Goal: Task Accomplishment & Management: Complete application form

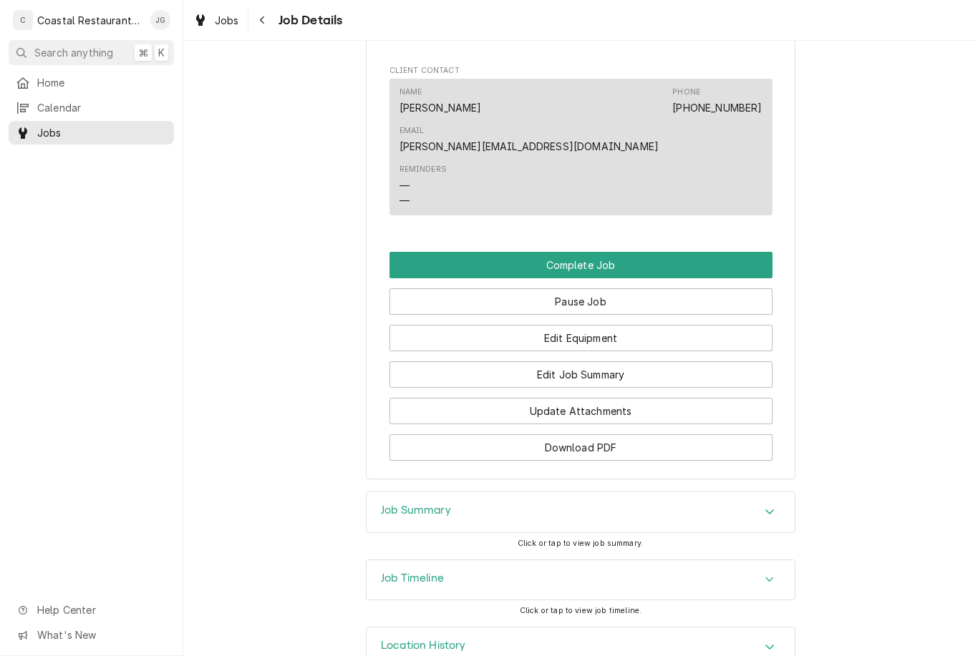
scroll to position [953, 0]
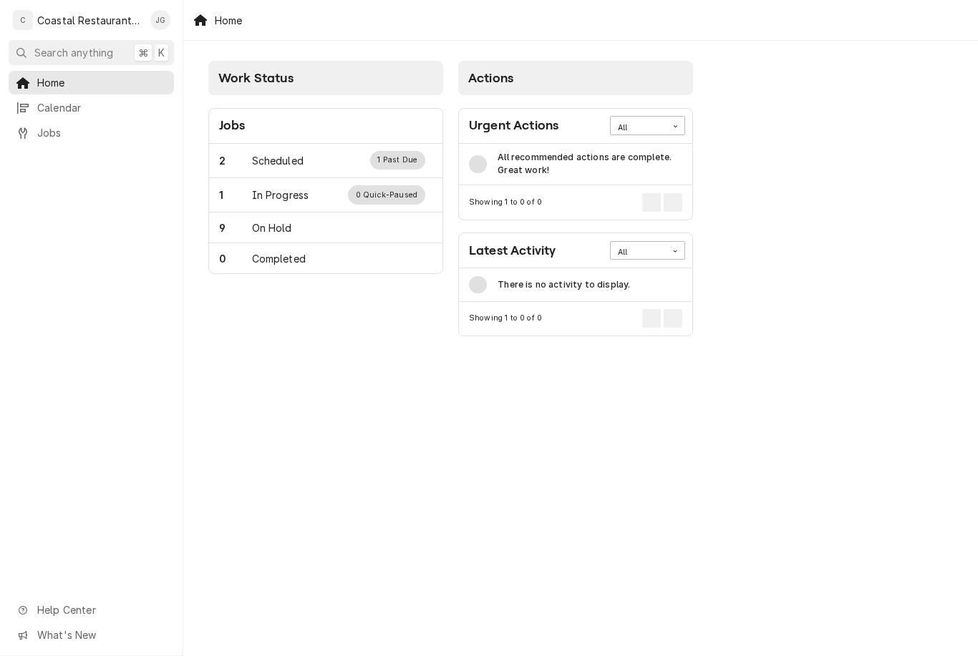
click at [281, 156] on div "Scheduled" at bounding box center [278, 160] width 52 height 15
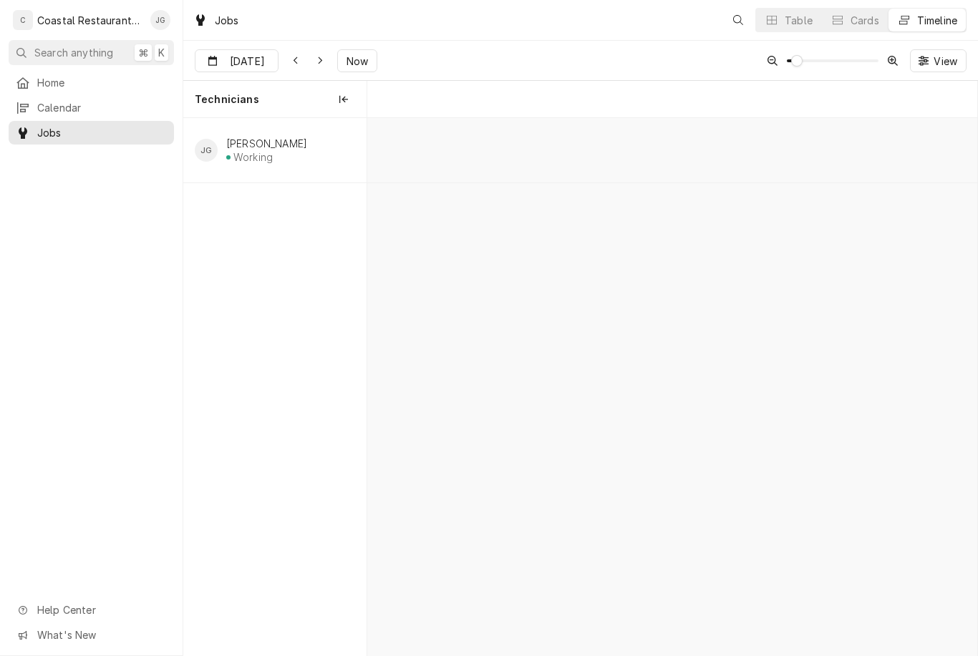
scroll to position [0, 12094]
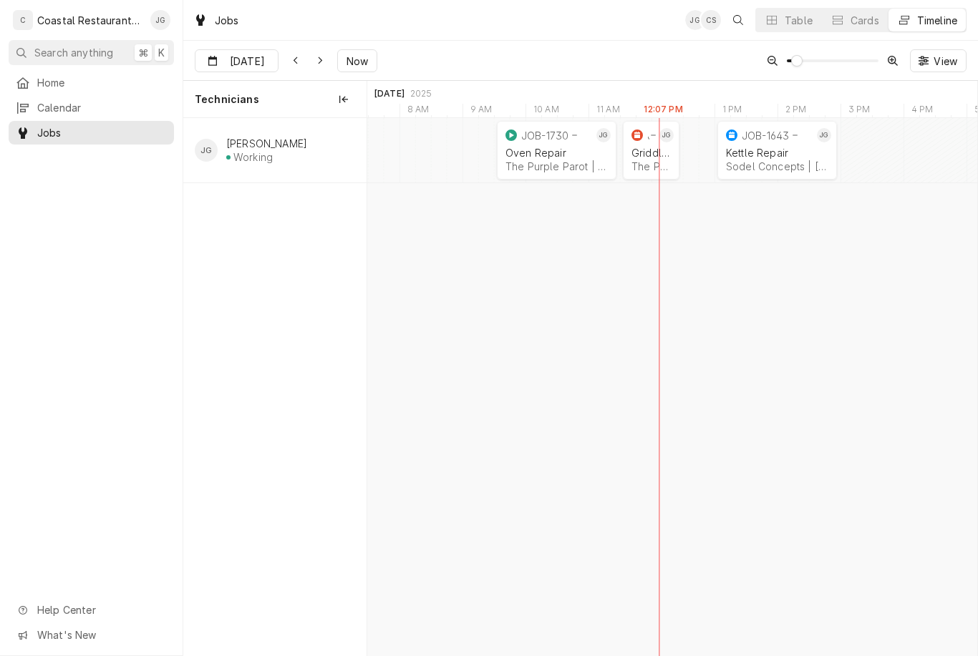
click at [551, 163] on div "The Purple Parot | [GEOGRAPHIC_DATA], 19971" at bounding box center [556, 166] width 102 height 12
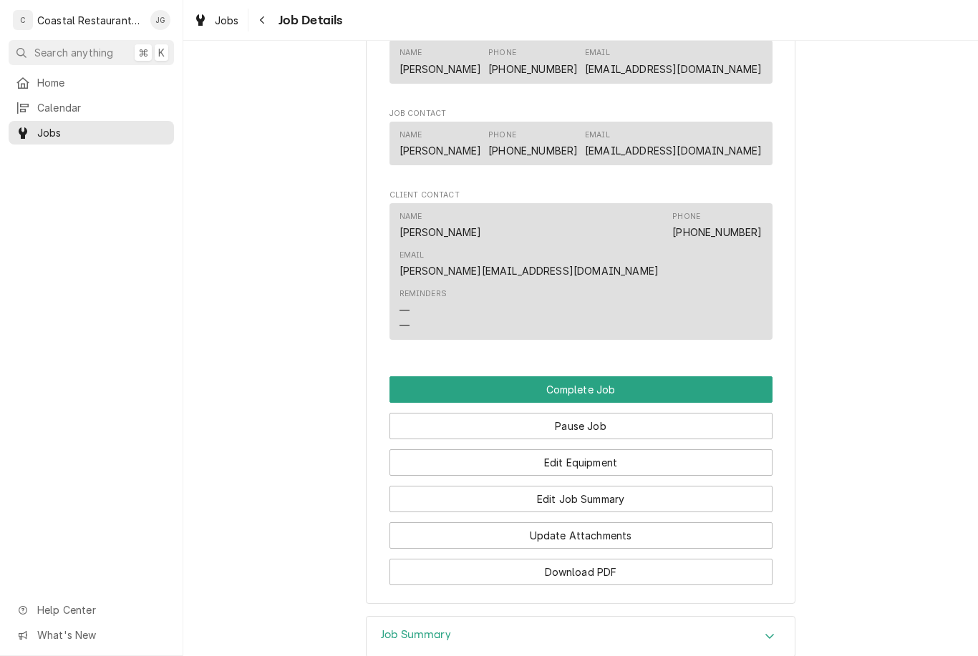
scroll to position [830, 0]
click at [608, 485] on button "Edit Job Summary" at bounding box center [580, 498] width 383 height 26
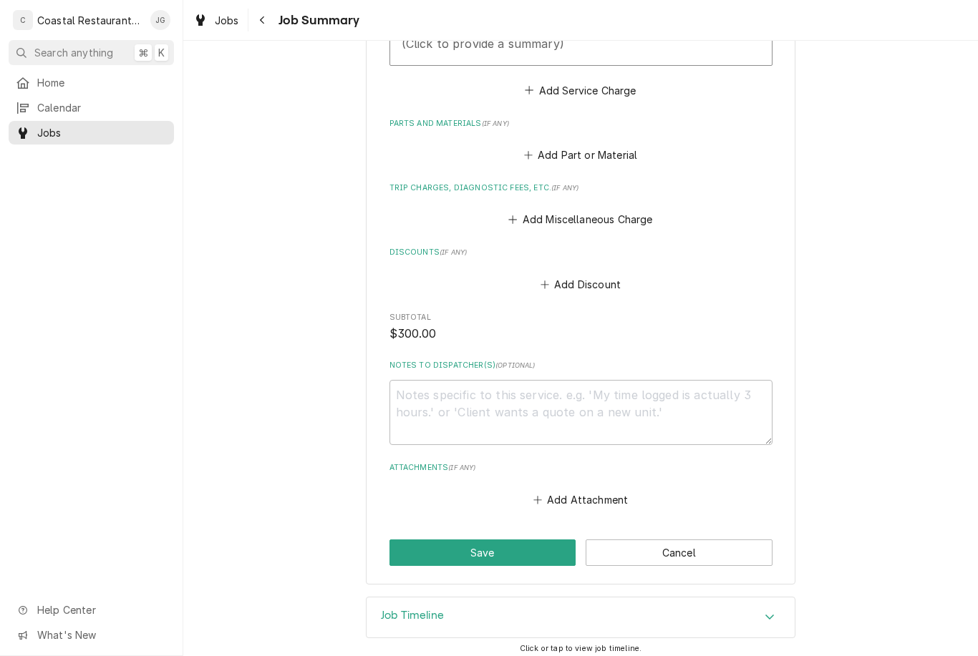
scroll to position [538, 0]
click at [552, 496] on button "Add Attachment" at bounding box center [580, 500] width 100 height 20
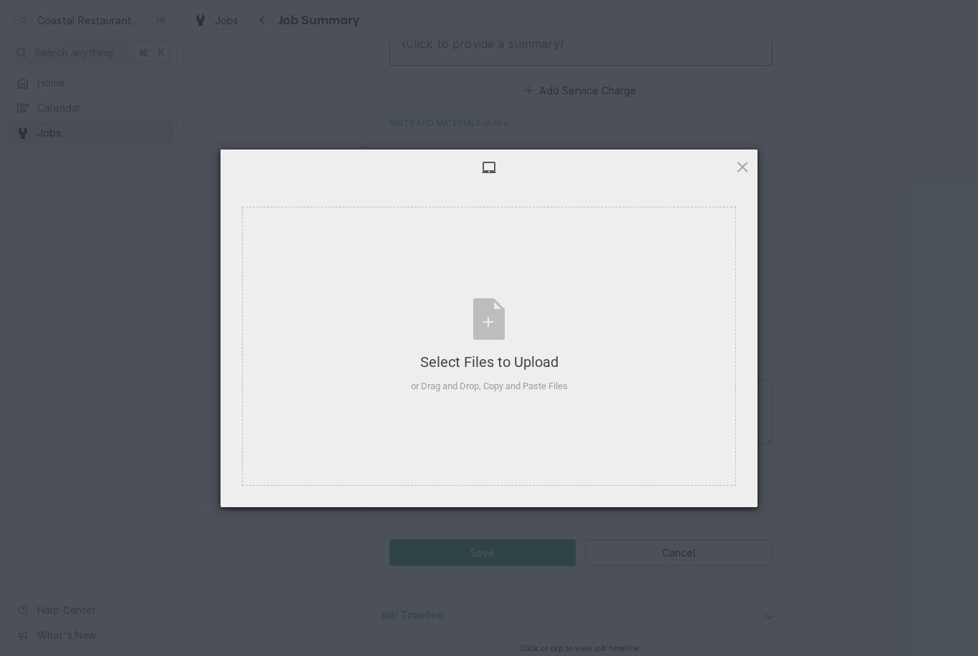
click at [742, 159] on span at bounding box center [742, 167] width 16 height 16
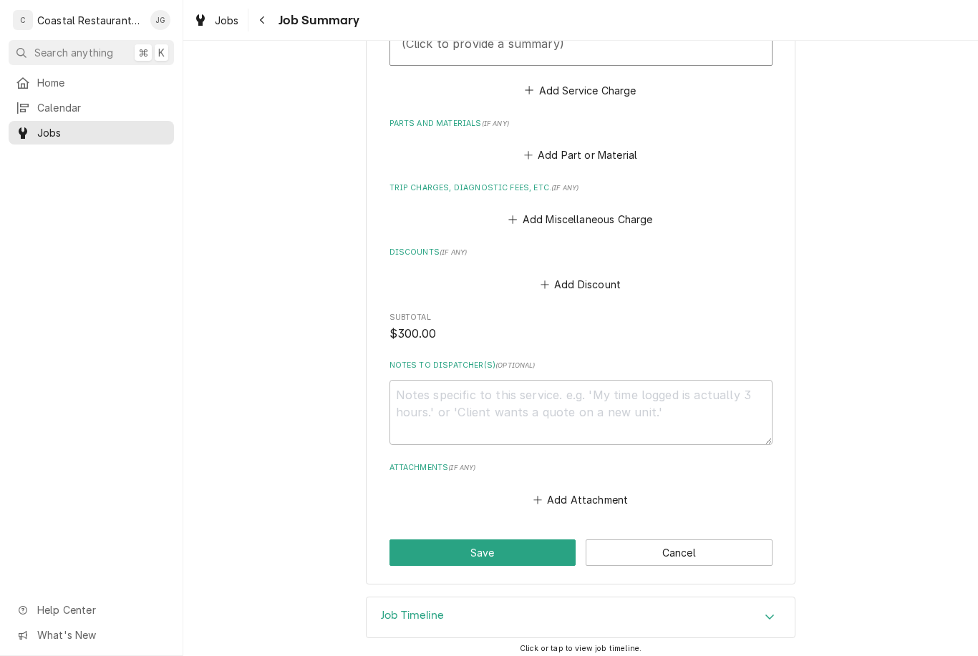
type textarea "x"
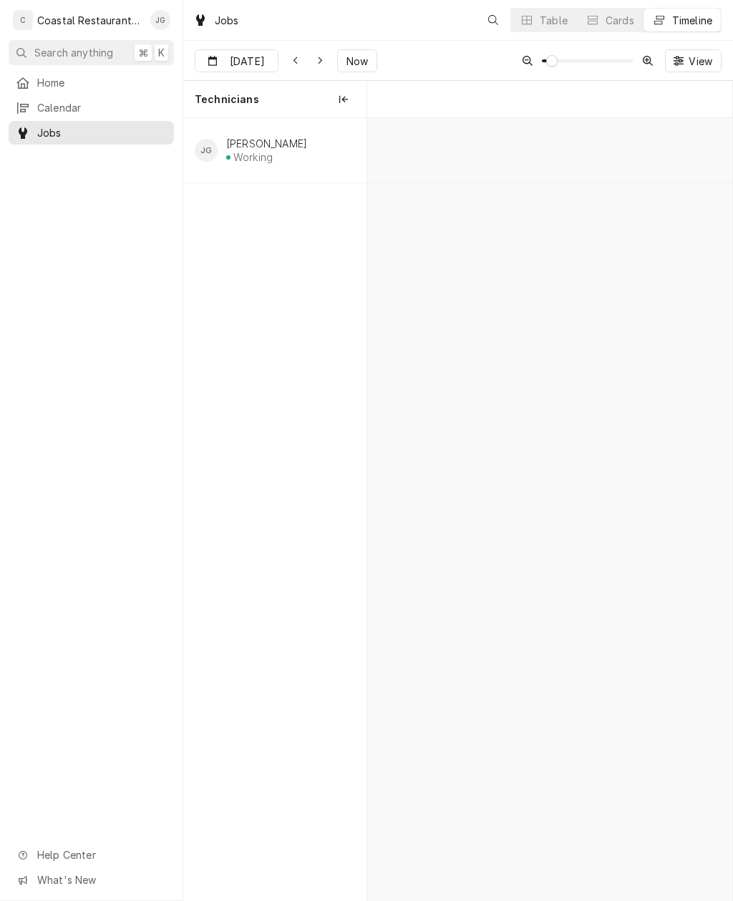
scroll to position [0, 7244]
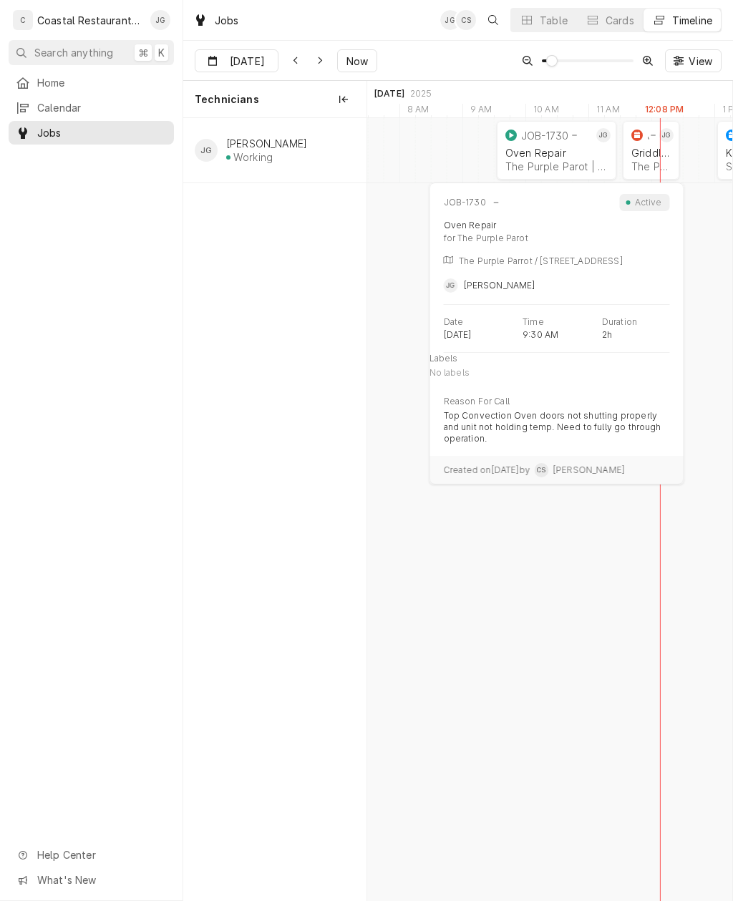
click at [556, 155] on div "Oven Repair" at bounding box center [556, 153] width 102 height 12
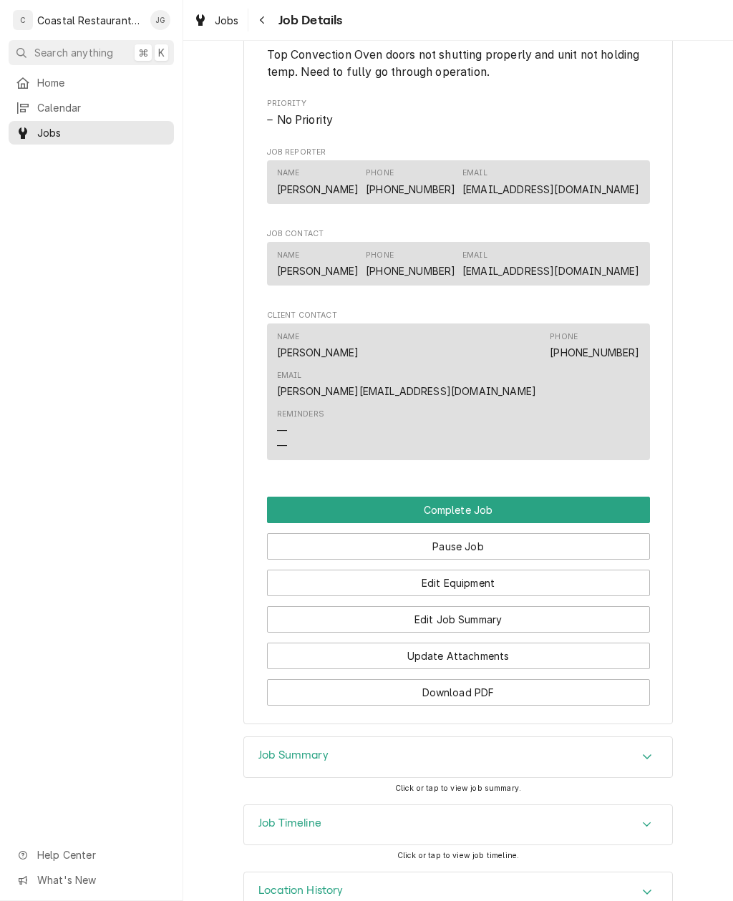
scroll to position [708, 0]
click at [492, 644] on button "Update Attachments" at bounding box center [458, 657] width 383 height 26
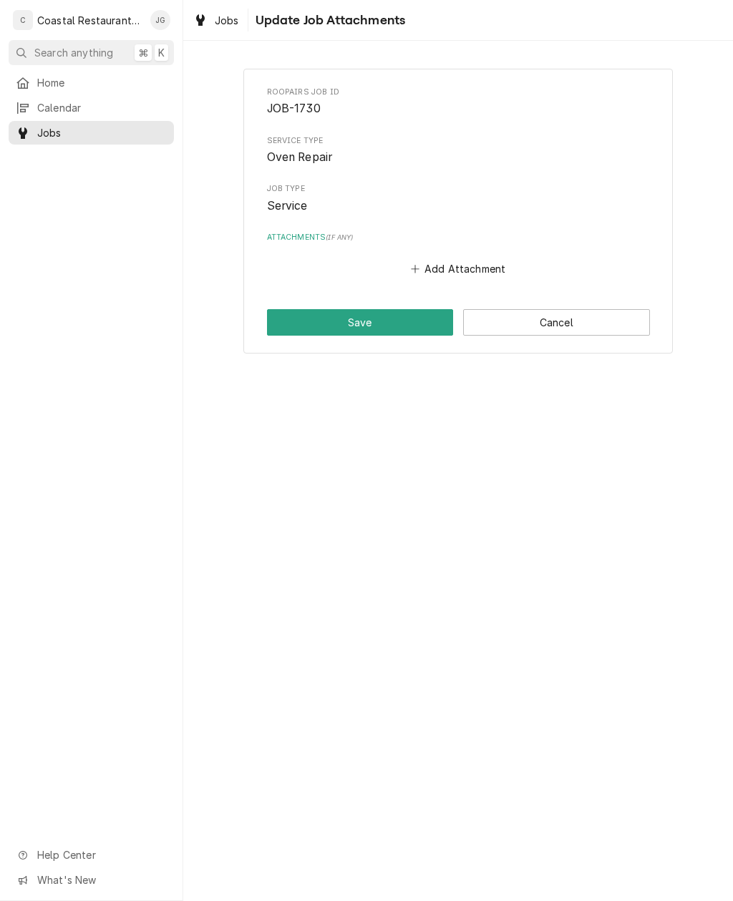
click at [426, 268] on button "Add Attachment" at bounding box center [458, 269] width 100 height 20
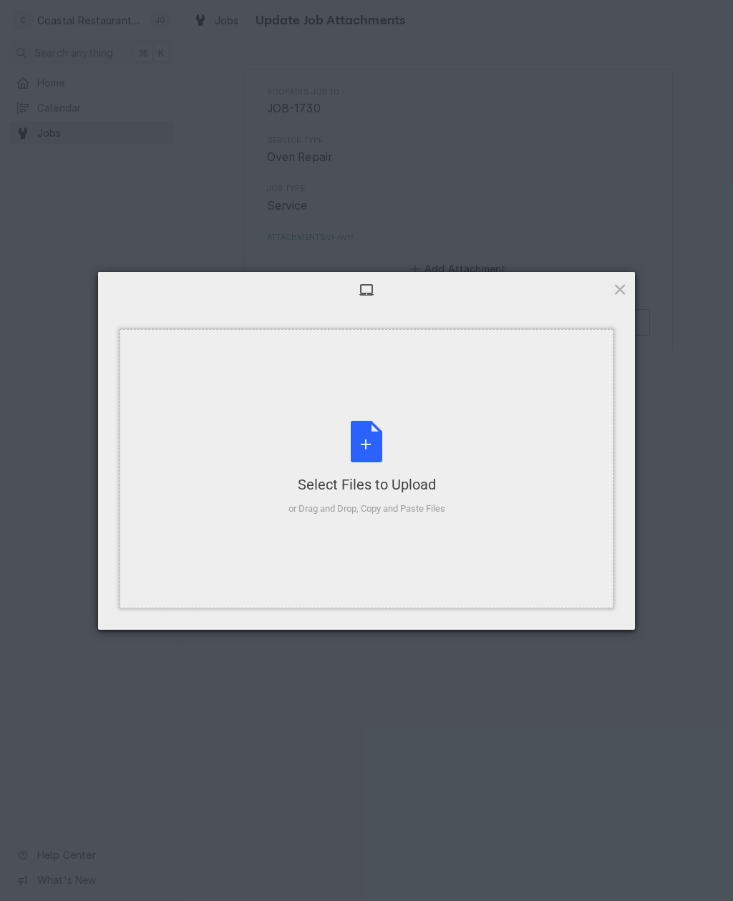
click at [443, 448] on div "Select Files to Upload or Drag and Drop, Copy and Paste Files" at bounding box center [366, 468] width 157 height 95
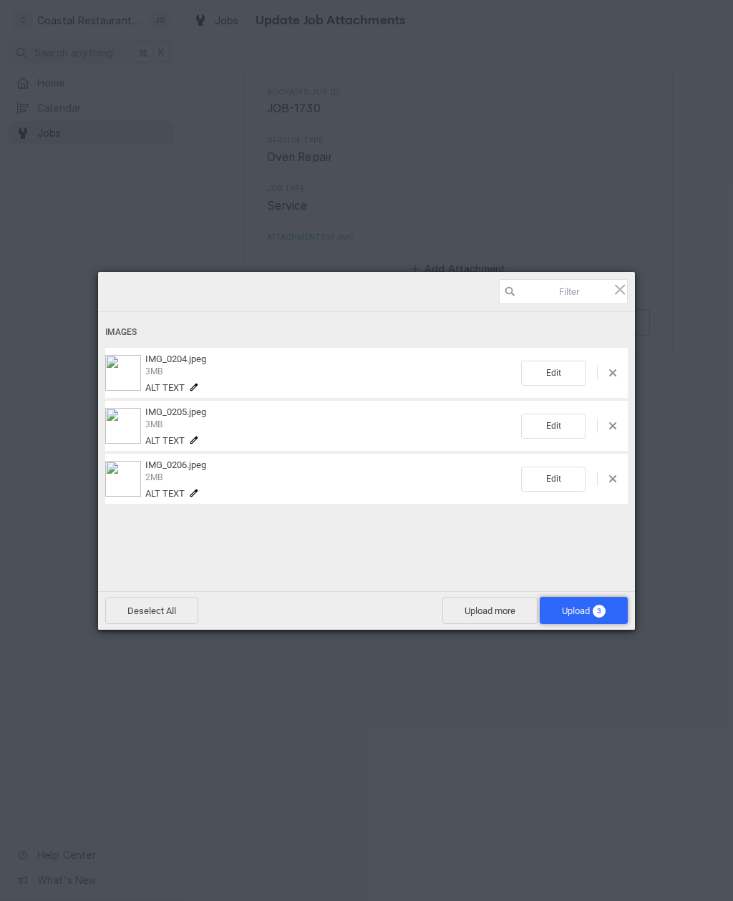
click at [589, 613] on span "Upload 3" at bounding box center [584, 611] width 44 height 11
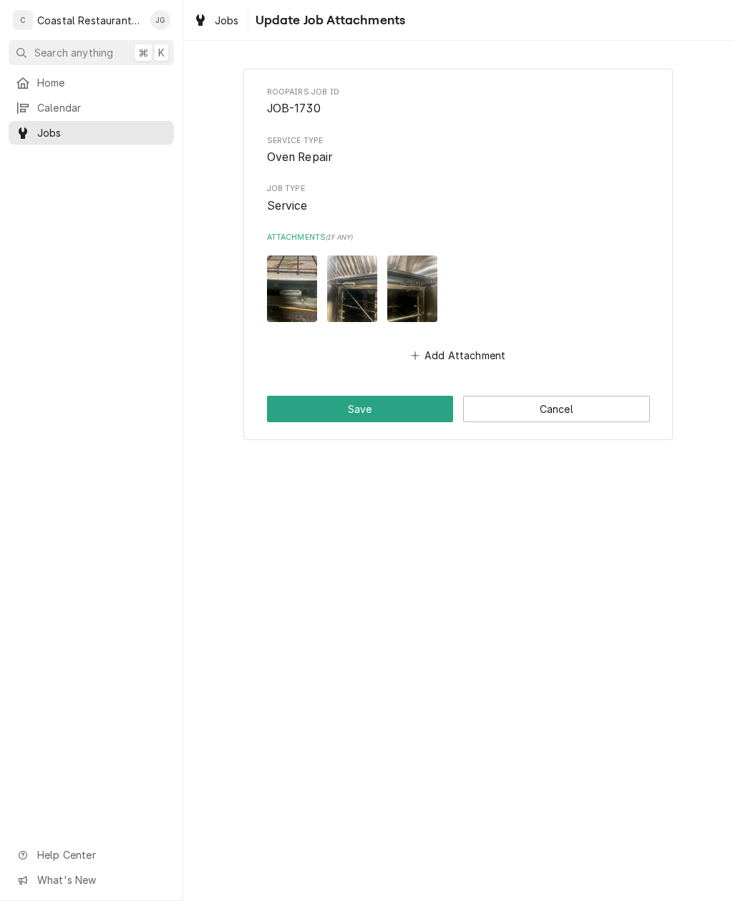
click at [382, 396] on button "Save" at bounding box center [360, 409] width 187 height 26
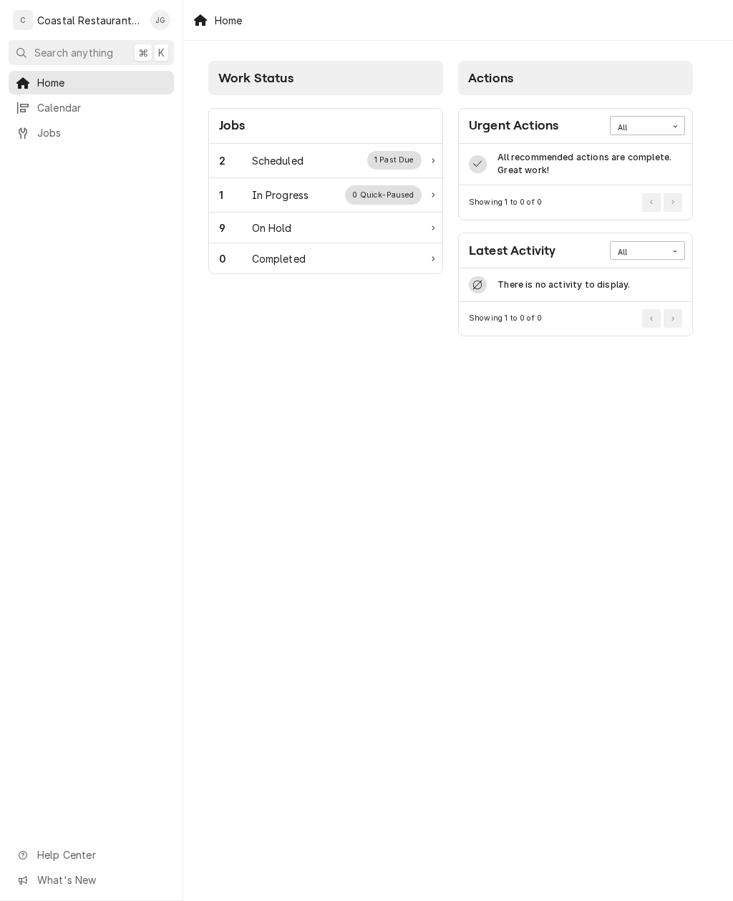
click at [295, 168] on div "2 Scheduled 1 Past Due" at bounding box center [320, 160] width 203 height 19
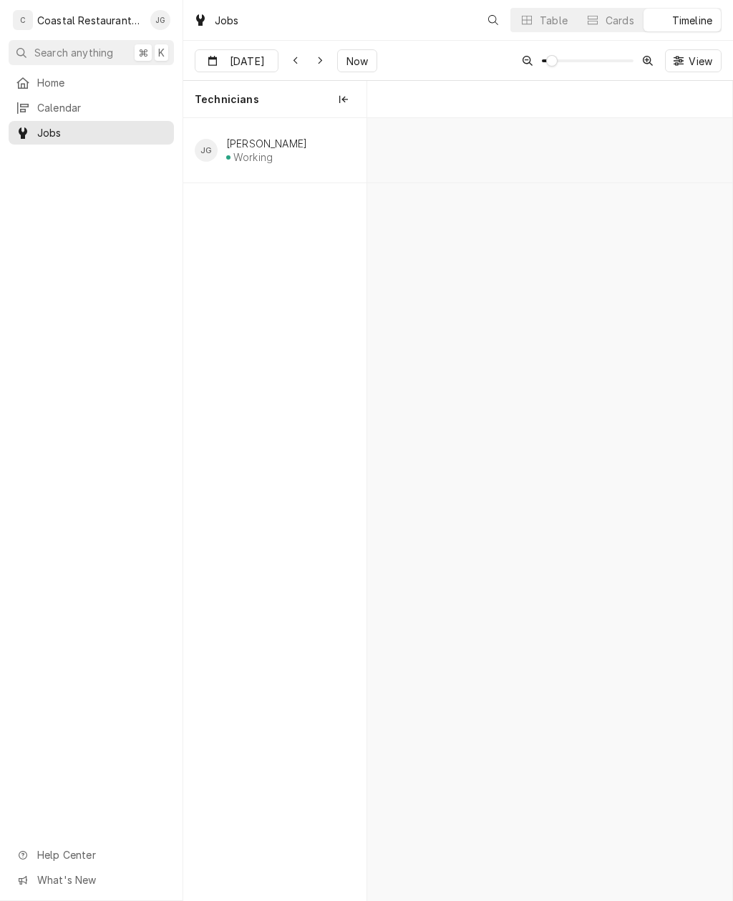
scroll to position [0, 7244]
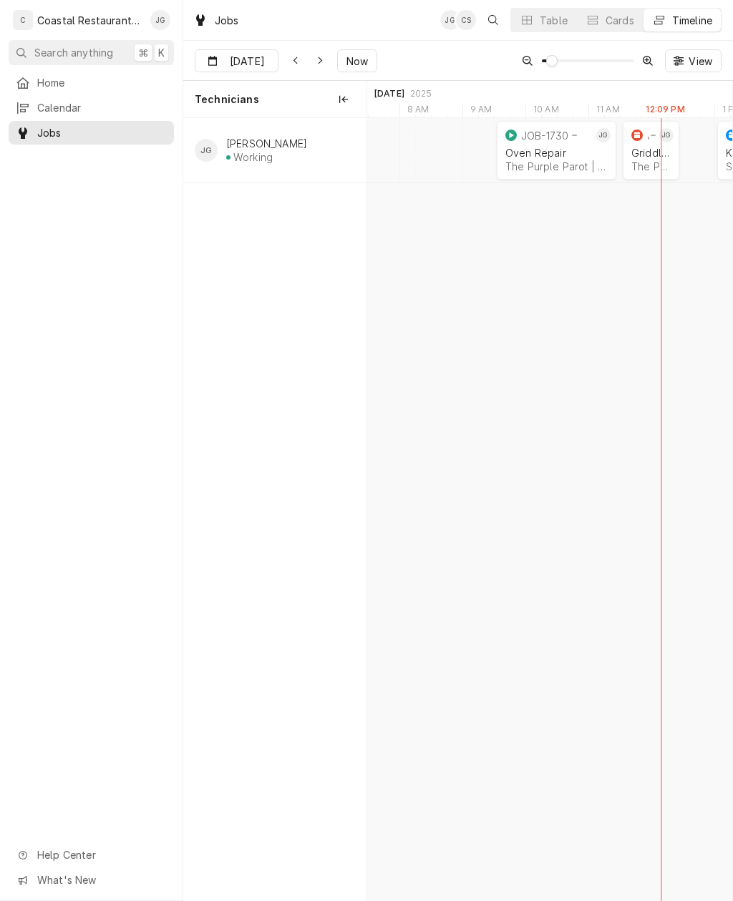
click at [563, 157] on div "Oven Repair" at bounding box center [556, 153] width 102 height 12
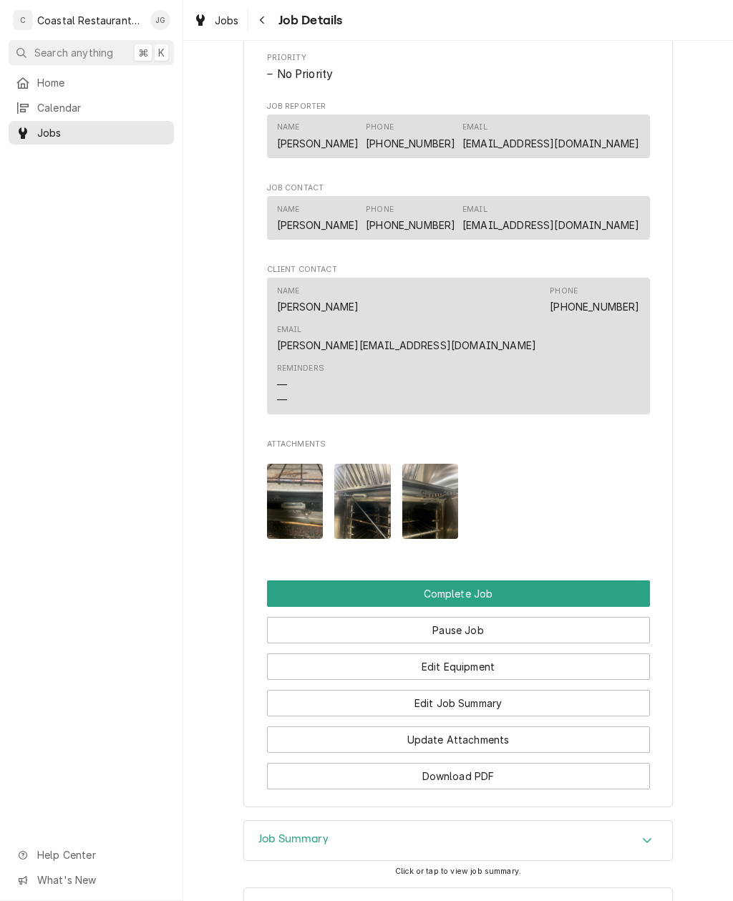
scroll to position [755, 0]
click at [490, 726] on button "Update Attachments" at bounding box center [458, 739] width 383 height 26
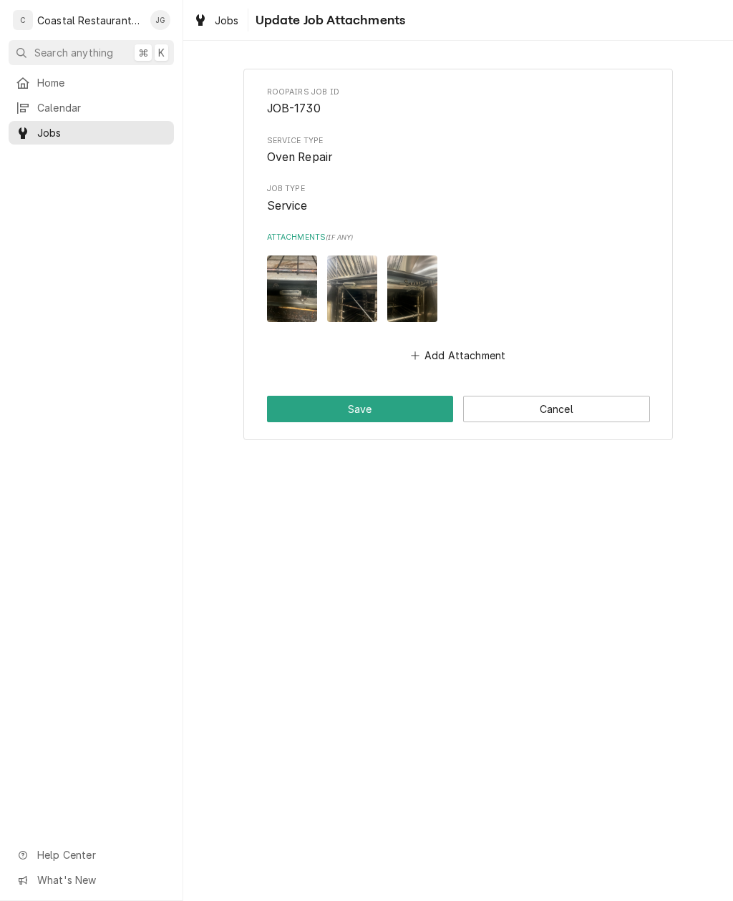
click at [432, 351] on button "Add Attachment" at bounding box center [458, 356] width 100 height 20
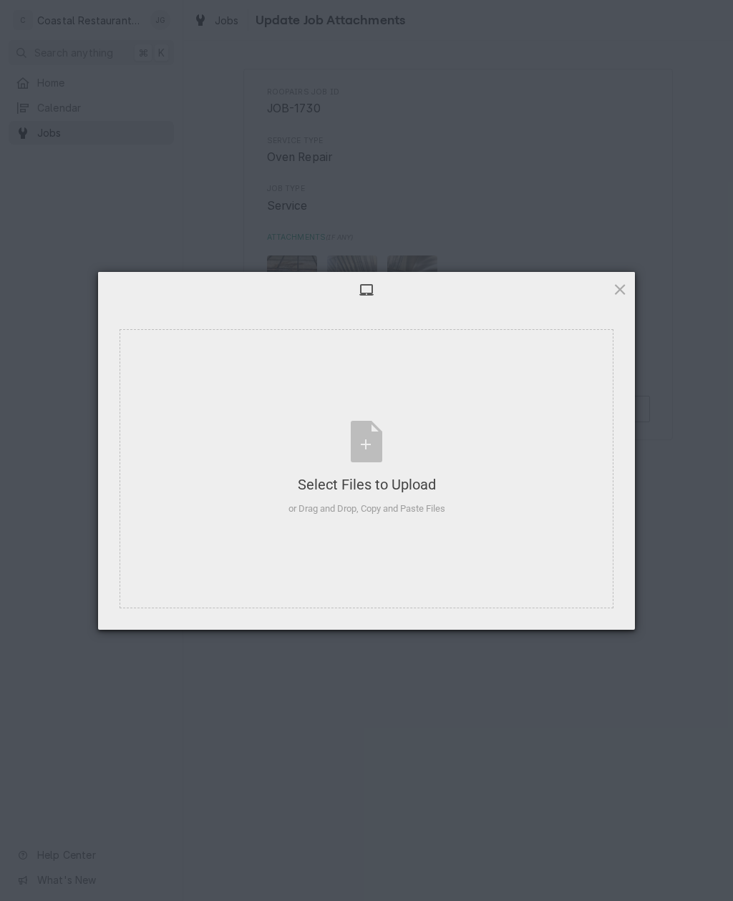
click at [372, 425] on div "Select Files to Upload or Drag and Drop, Copy and Paste Files" at bounding box center [366, 468] width 157 height 95
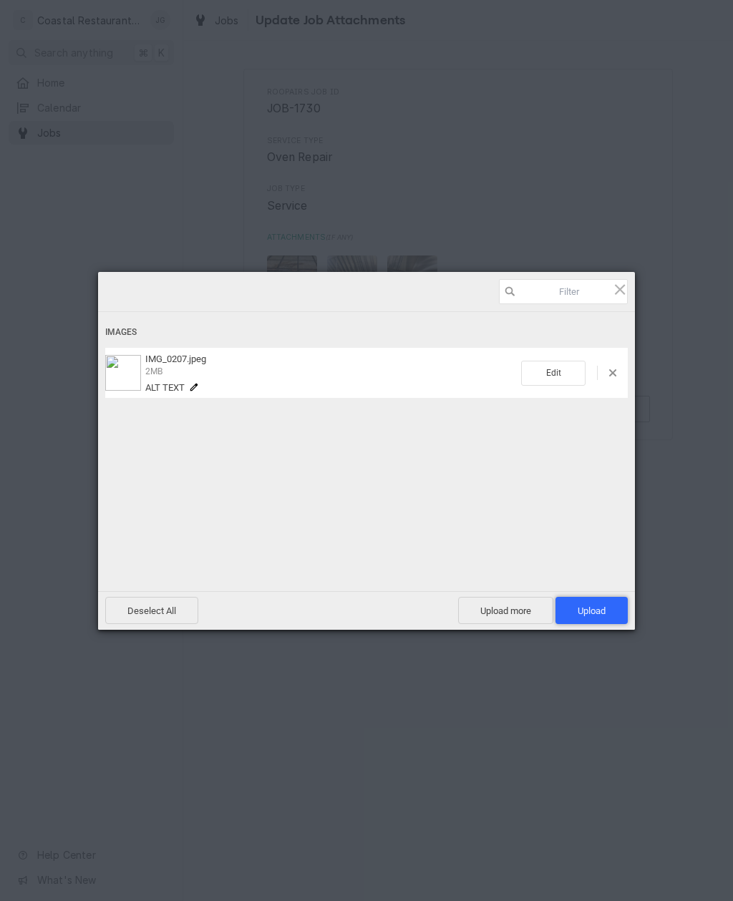
click at [595, 615] on span "Upload 1" at bounding box center [592, 611] width 28 height 11
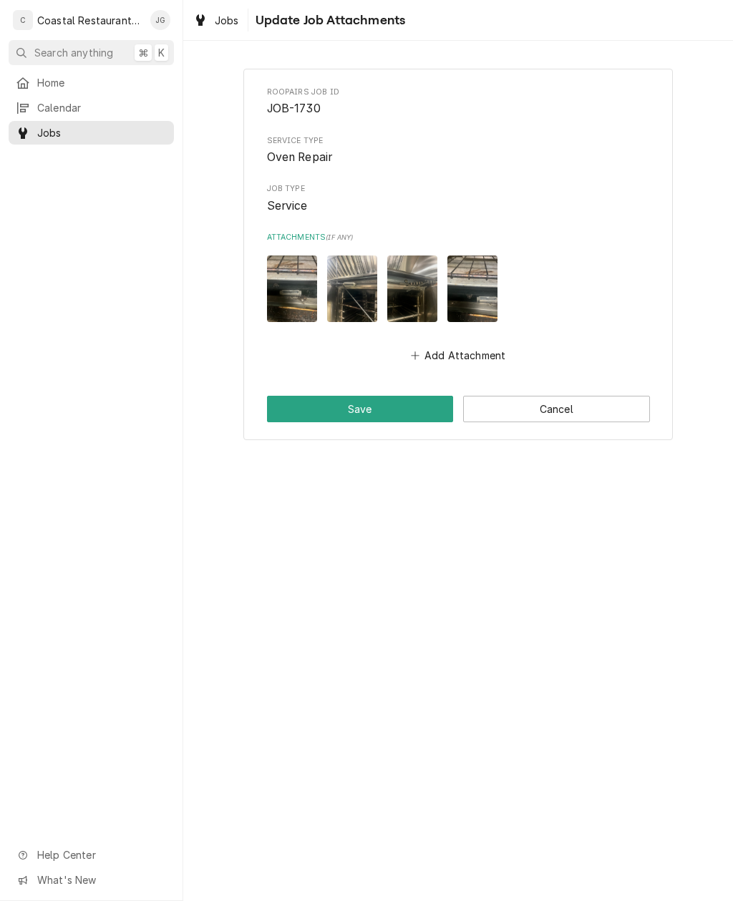
click at [396, 409] on button "Save" at bounding box center [360, 409] width 187 height 26
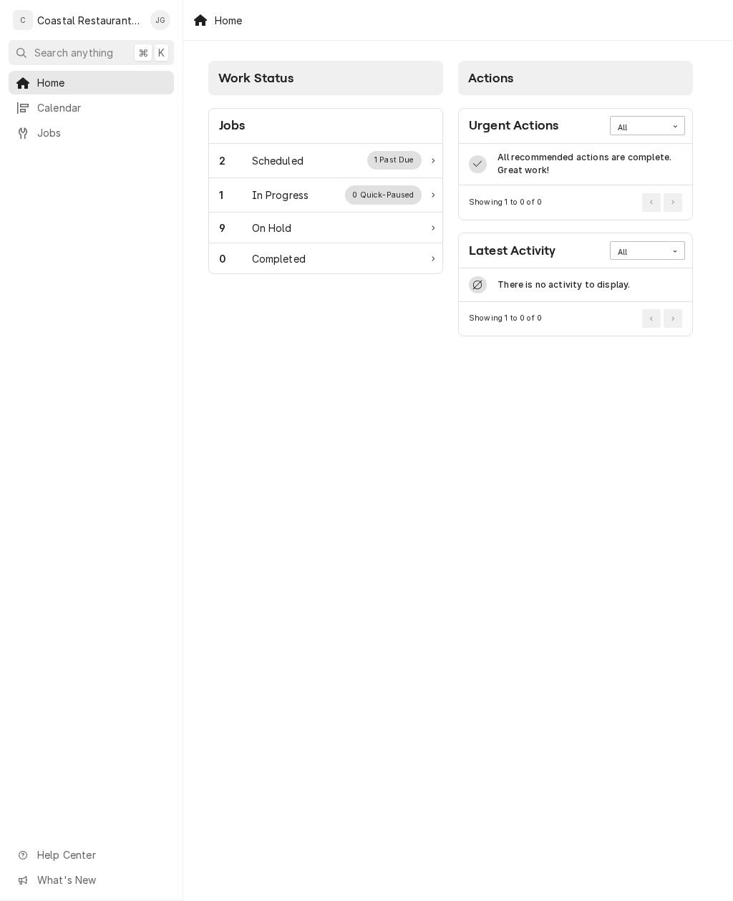
click at [260, 167] on div "Scheduled" at bounding box center [278, 160] width 52 height 15
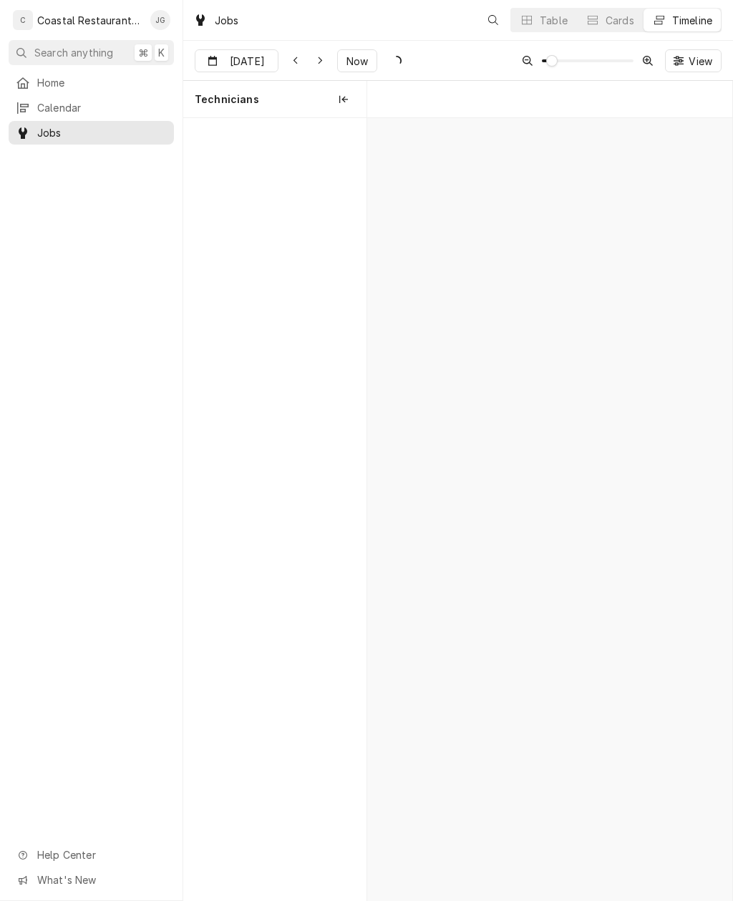
scroll to position [0, 7244]
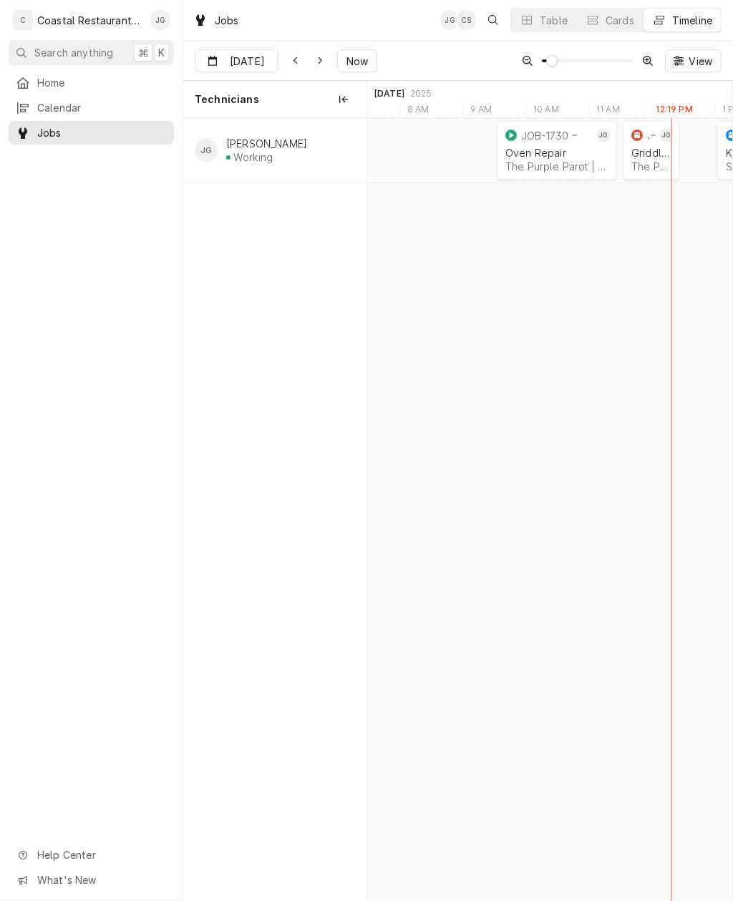
click at [565, 160] on div "The Purple Parot | Rehoboth Beach, 19971" at bounding box center [556, 166] width 102 height 12
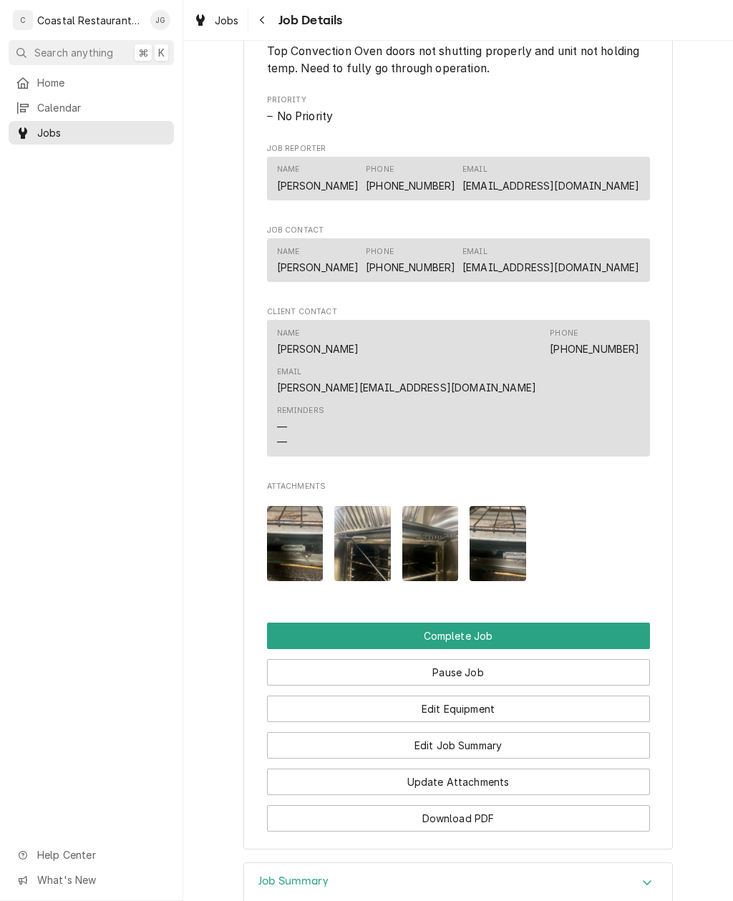
scroll to position [735, 0]
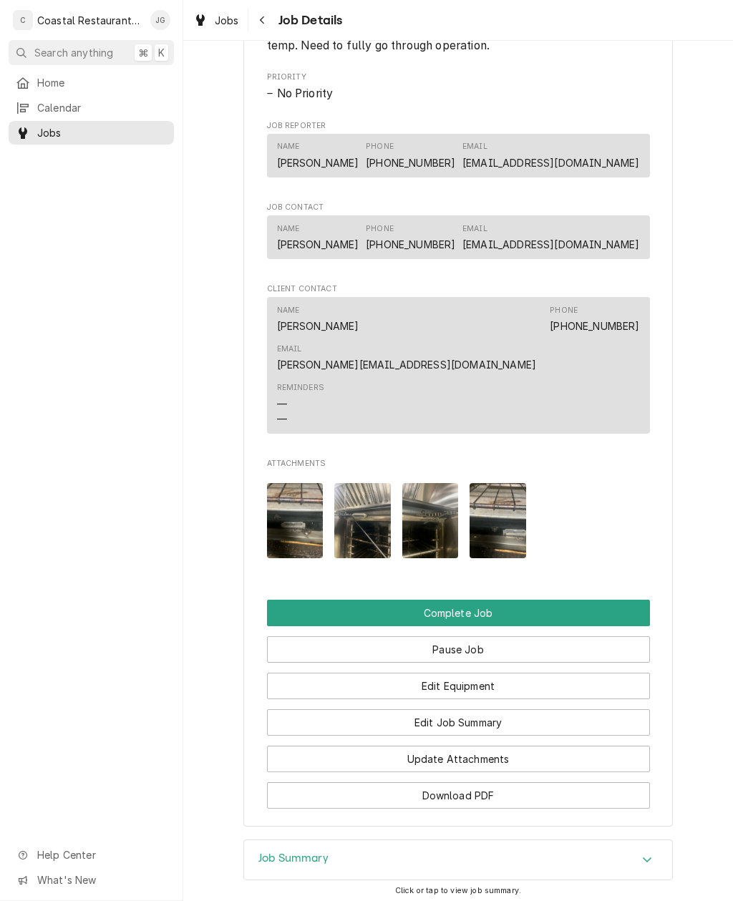
click at [528, 746] on button "Update Attachments" at bounding box center [458, 759] width 383 height 26
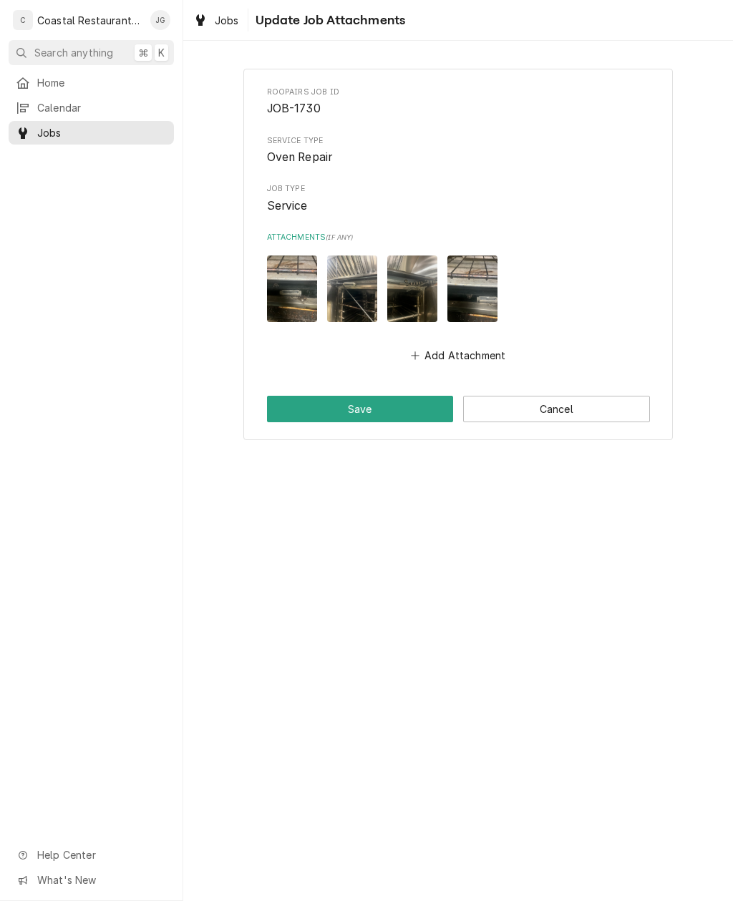
click at [460, 356] on button "Add Attachment" at bounding box center [458, 356] width 100 height 20
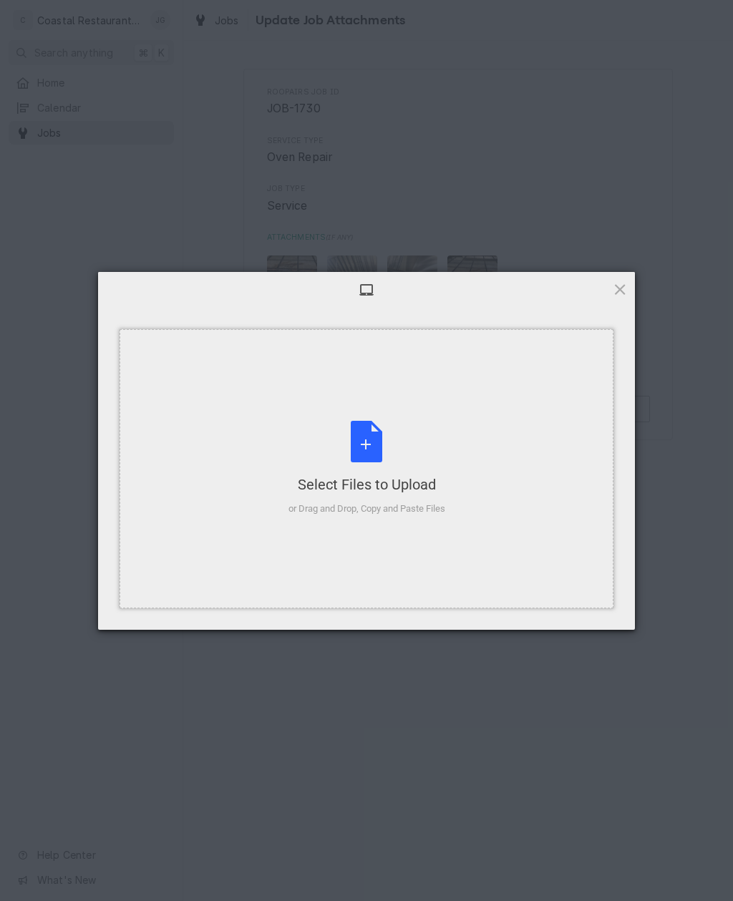
click at [417, 409] on div "Select Files to Upload or Drag and Drop, Copy and Paste Files" at bounding box center [367, 468] width 494 height 279
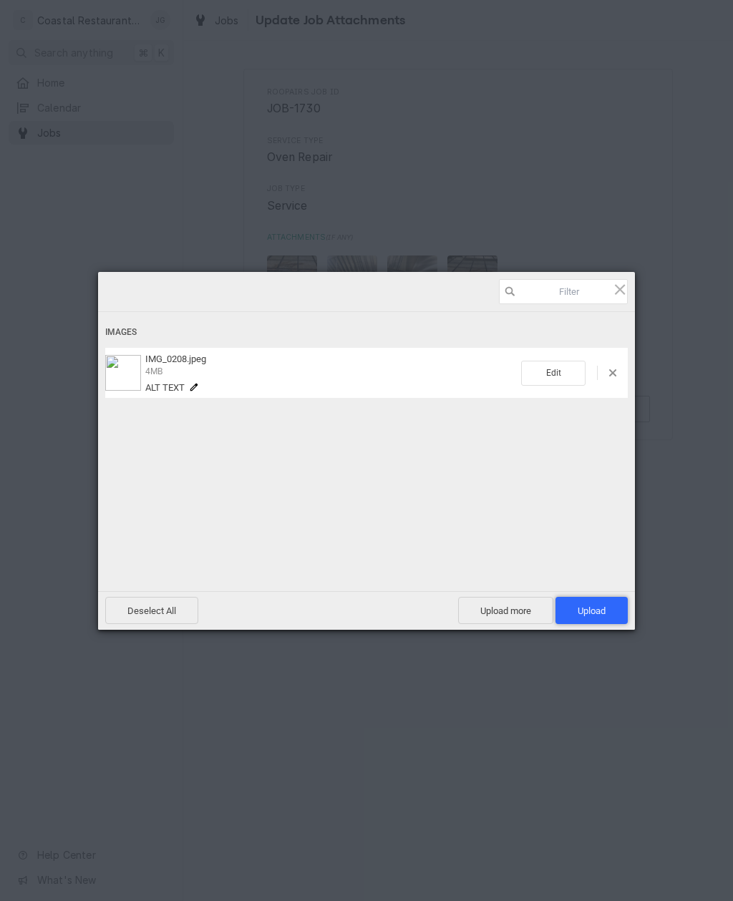
click at [609, 614] on span "Upload 1" at bounding box center [591, 610] width 72 height 27
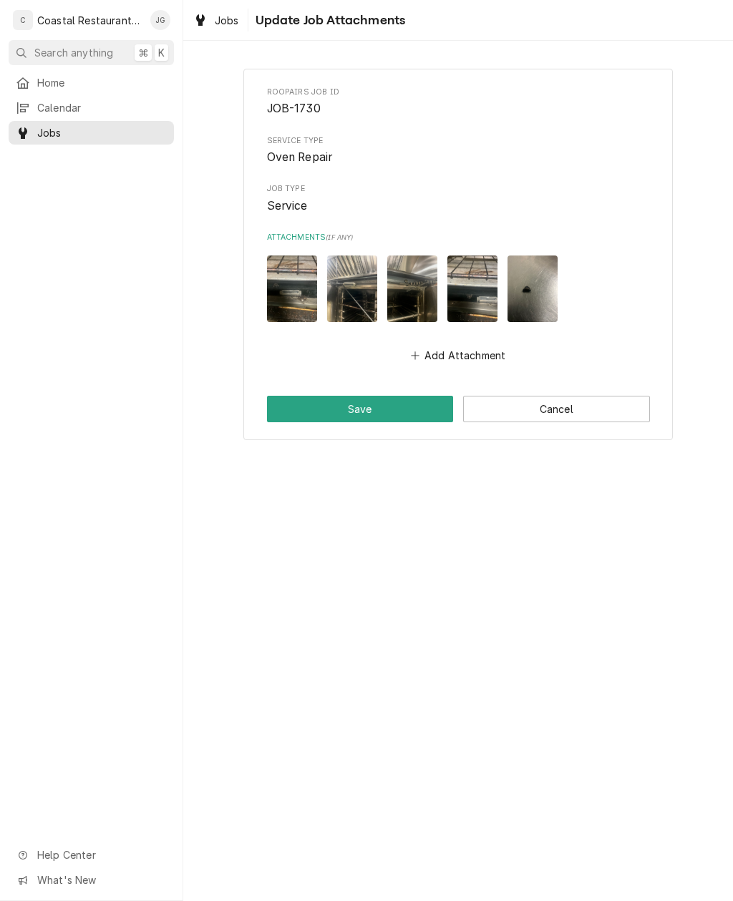
click at [368, 411] on button "Save" at bounding box center [360, 409] width 187 height 26
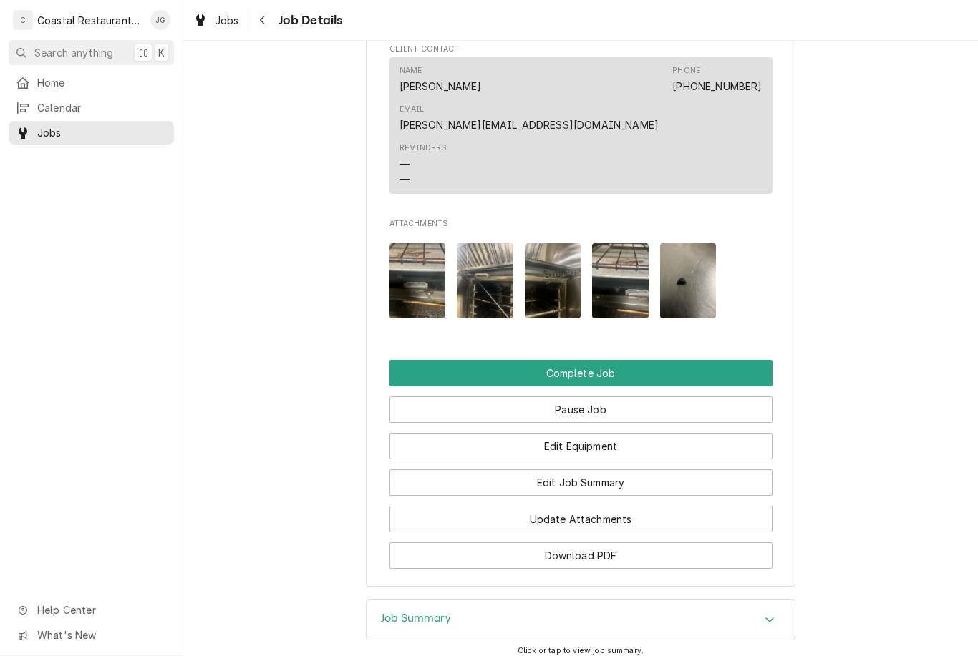
scroll to position [976, 0]
click at [620, 469] on button "Edit Job Summary" at bounding box center [580, 482] width 383 height 26
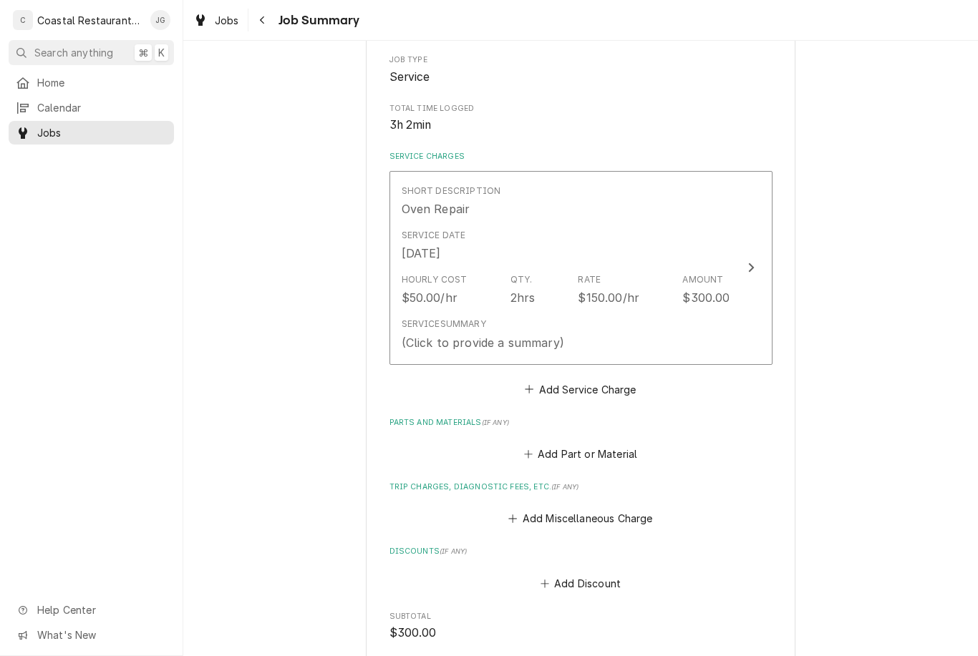
scroll to position [239, 0]
click at [527, 508] on button "Add Miscellaneous Charge" at bounding box center [580, 518] width 149 height 20
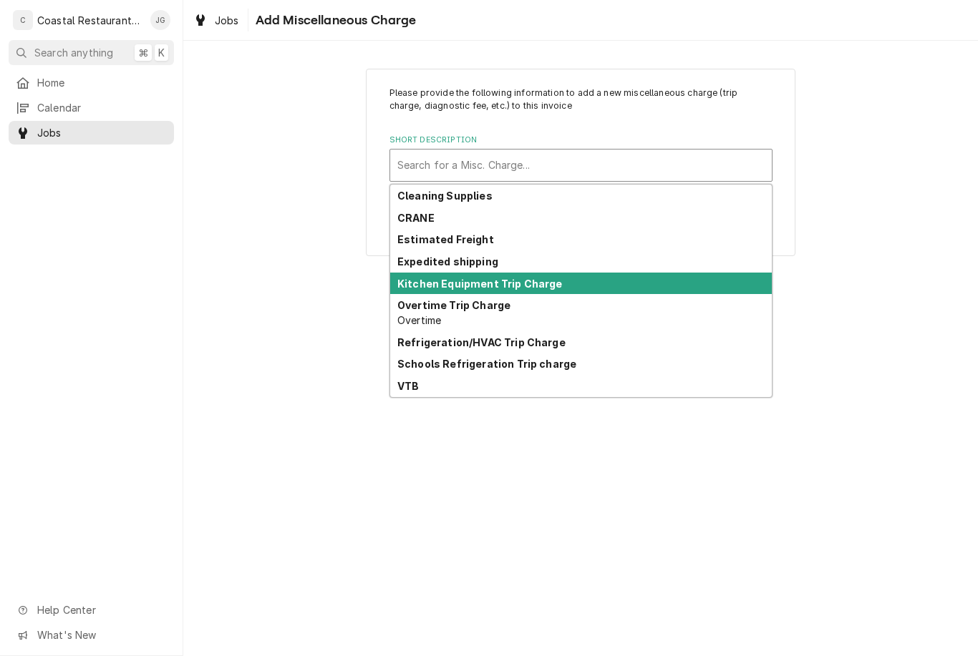
click at [538, 273] on div "Kitchen Equipment Trip Charge" at bounding box center [581, 284] width 382 height 22
type textarea "x"
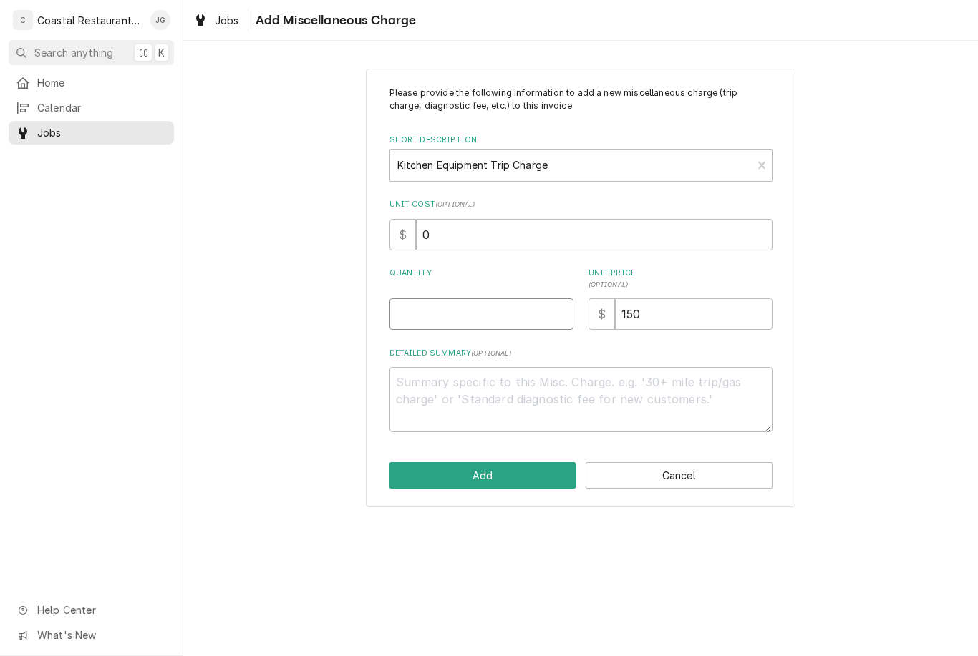
click at [468, 315] on input "Quantity" at bounding box center [481, 314] width 184 height 31
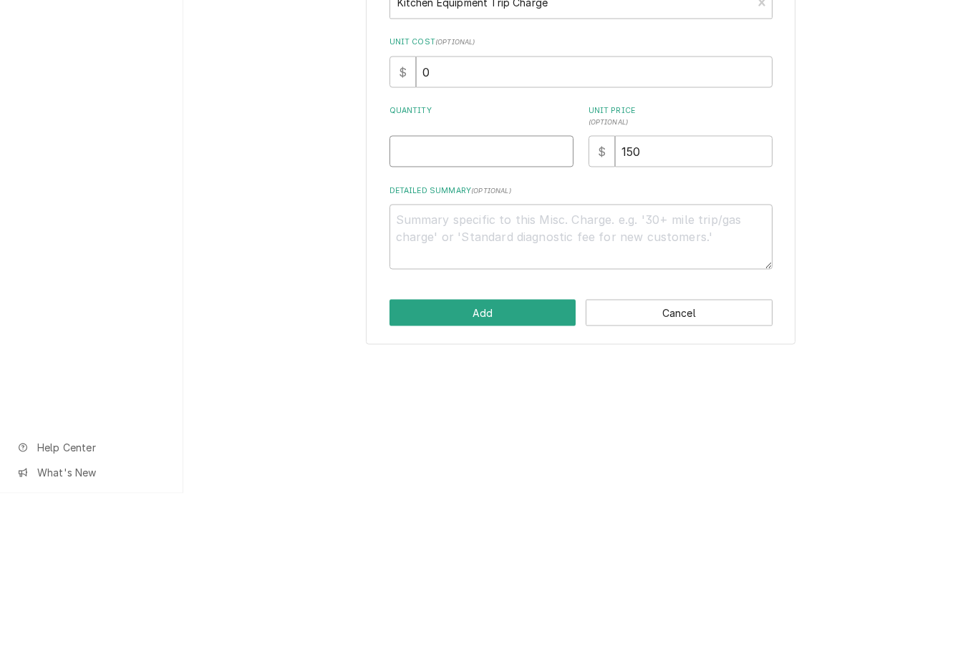
type input "1"
type textarea "x"
type input "1"
click at [850, 197] on div "Please provide the following information to add a new miscellaneous charge (tri…" at bounding box center [580, 288] width 795 height 464
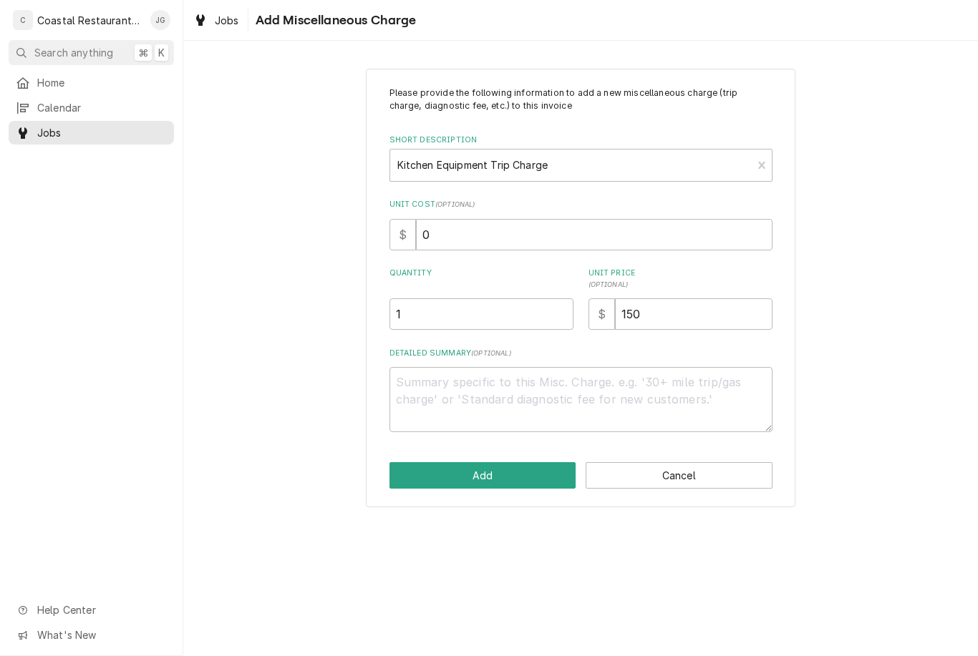
click at [520, 476] on button "Add" at bounding box center [482, 475] width 187 height 26
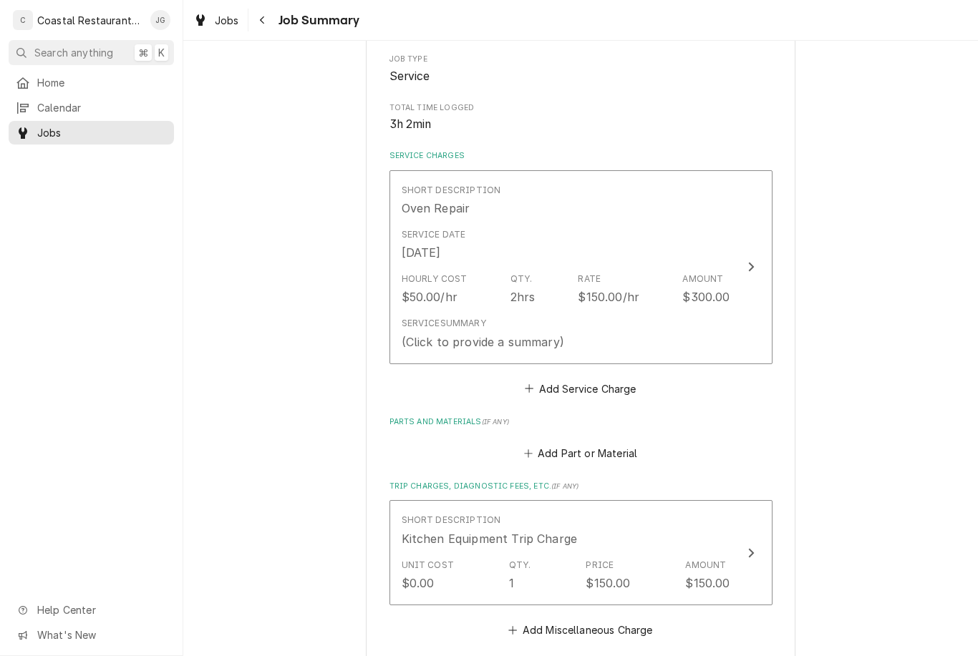
click at [553, 334] on div "(Click to provide a summary)" at bounding box center [483, 342] width 162 height 17
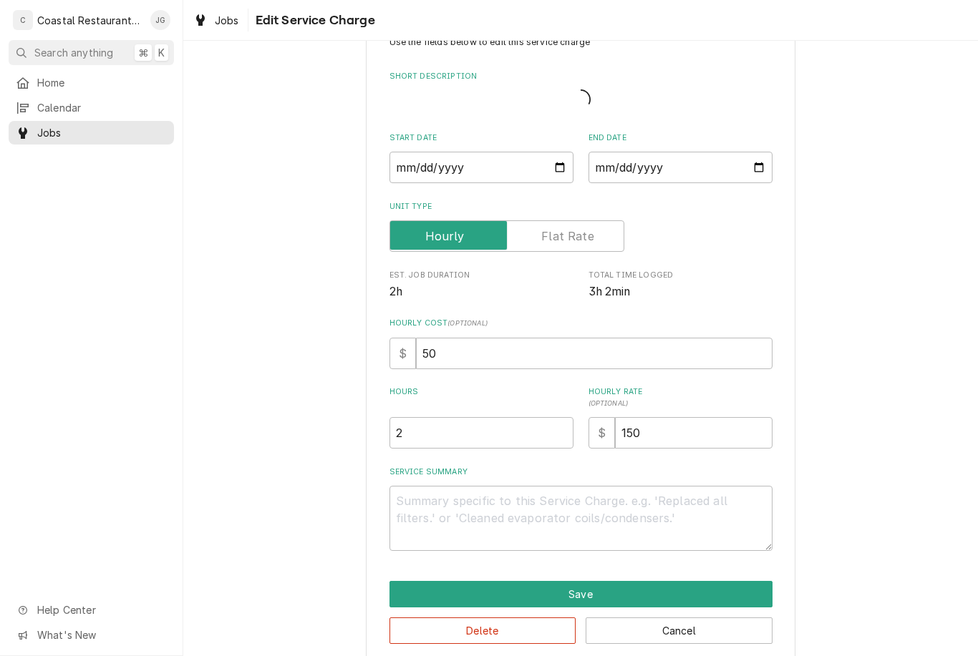
type textarea "x"
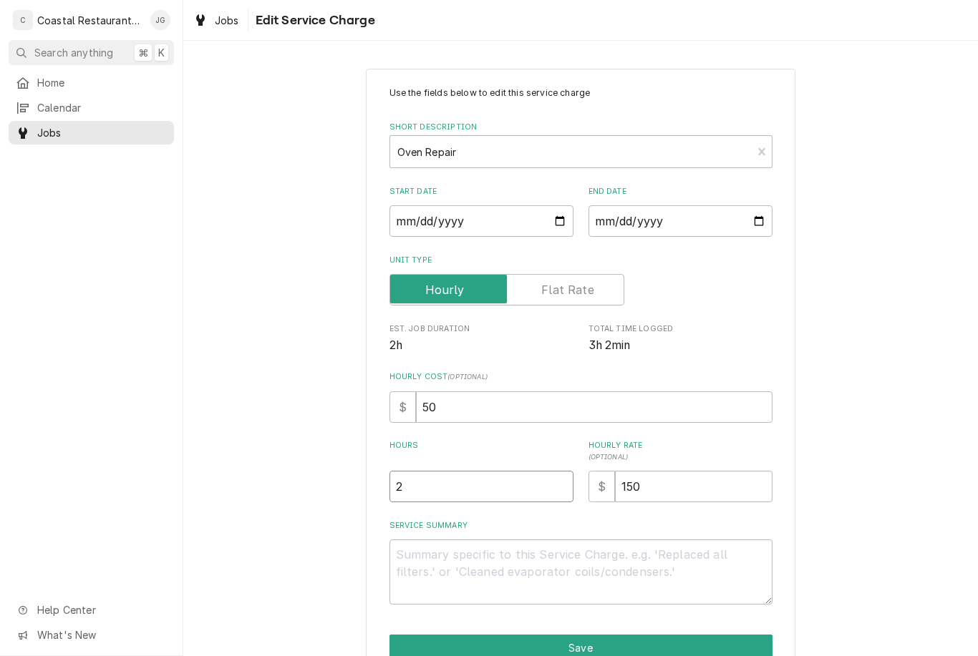
click at [492, 482] on input "2" at bounding box center [481, 486] width 184 height 31
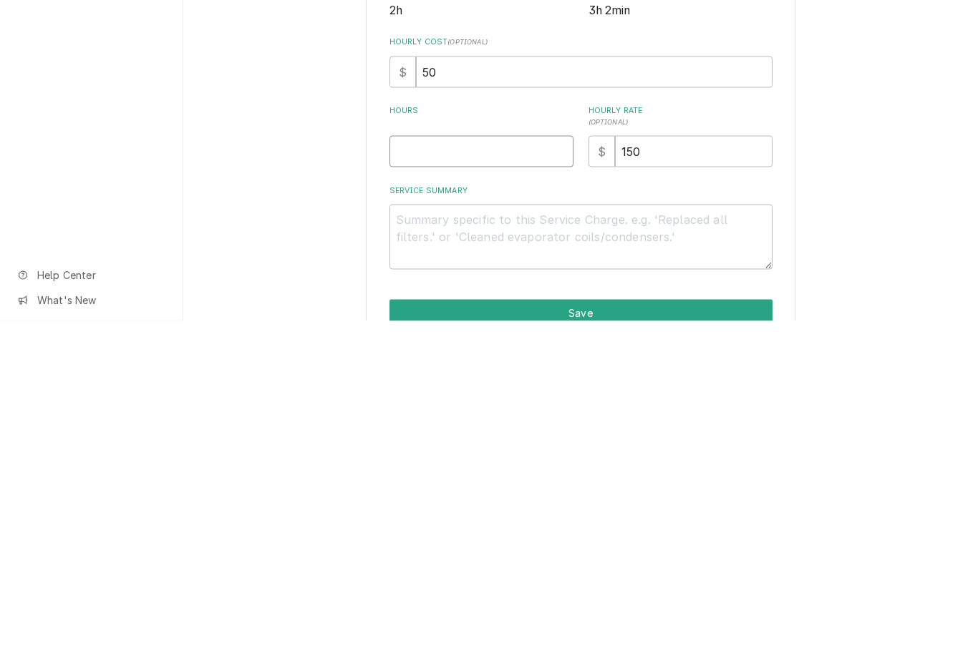
type textarea "x"
type input "3"
type textarea "x"
type input "3"
click at [508, 540] on textarea "Service Summary" at bounding box center [580, 572] width 383 height 65
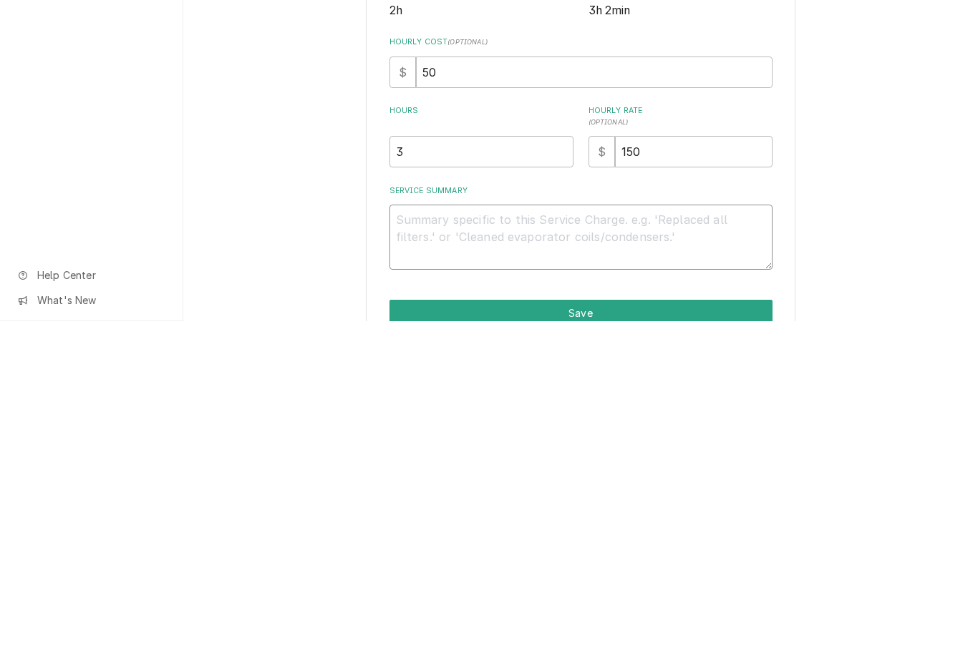
type textarea "x"
type textarea "A"
type textarea "x"
type textarea "Arr"
type textarea "x"
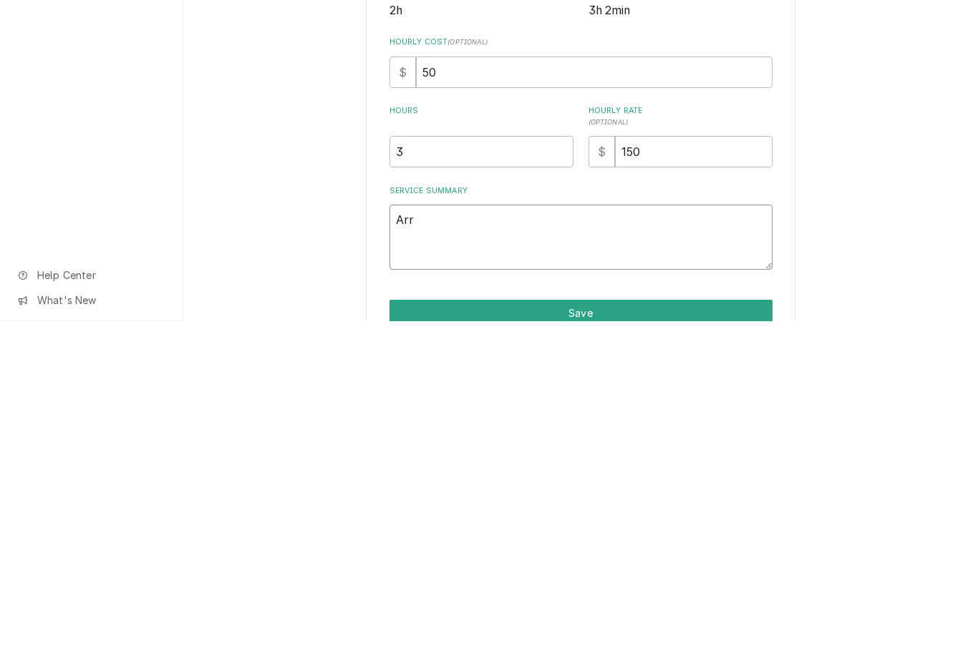
type textarea "Arriv"
type textarea "x"
type textarea "Arrived"
type textarea "x"
type textarea "Arrived on"
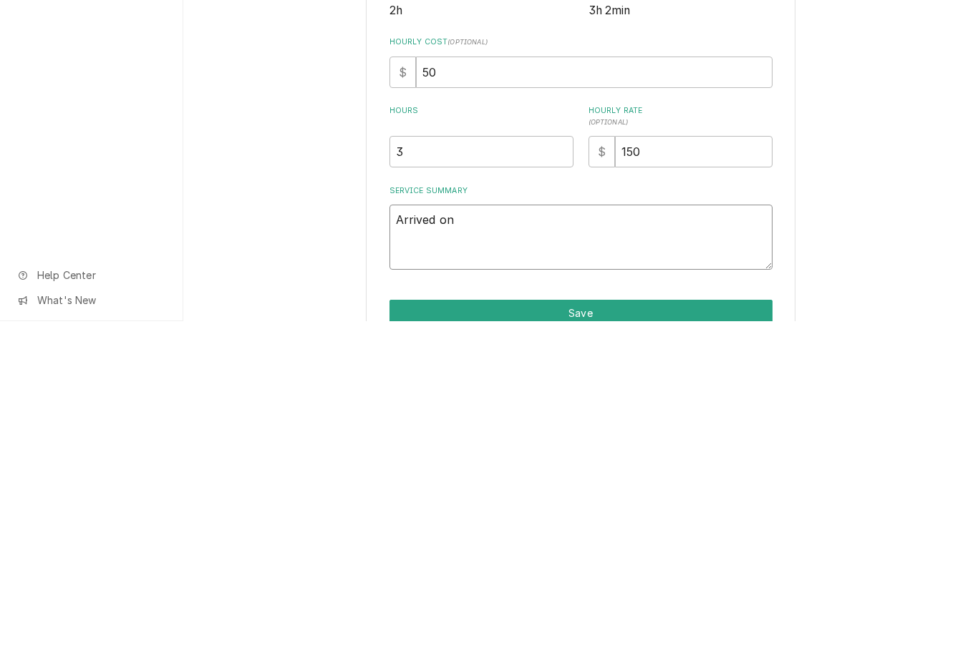
type textarea "x"
type textarea "Arrived on site"
type textarea "x"
type textarea "Arrived on site found top"
type textarea "x"
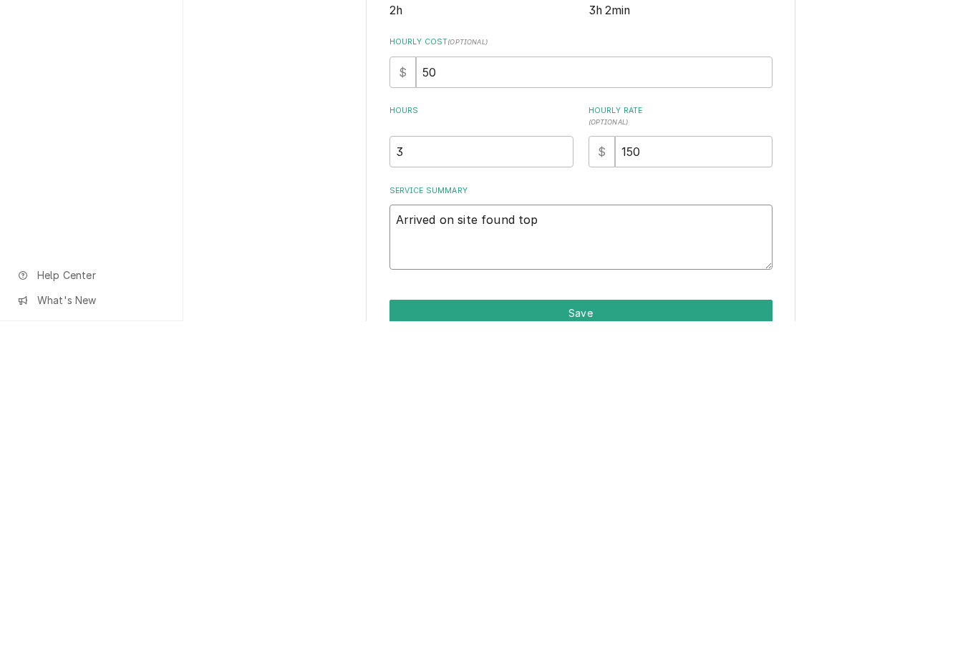
type textarea "Arrived on site found top oven"
type textarea "x"
type textarea "Arrived on site found top oven door"
type textarea "x"
type textarea "Arrived on site found top oven doors"
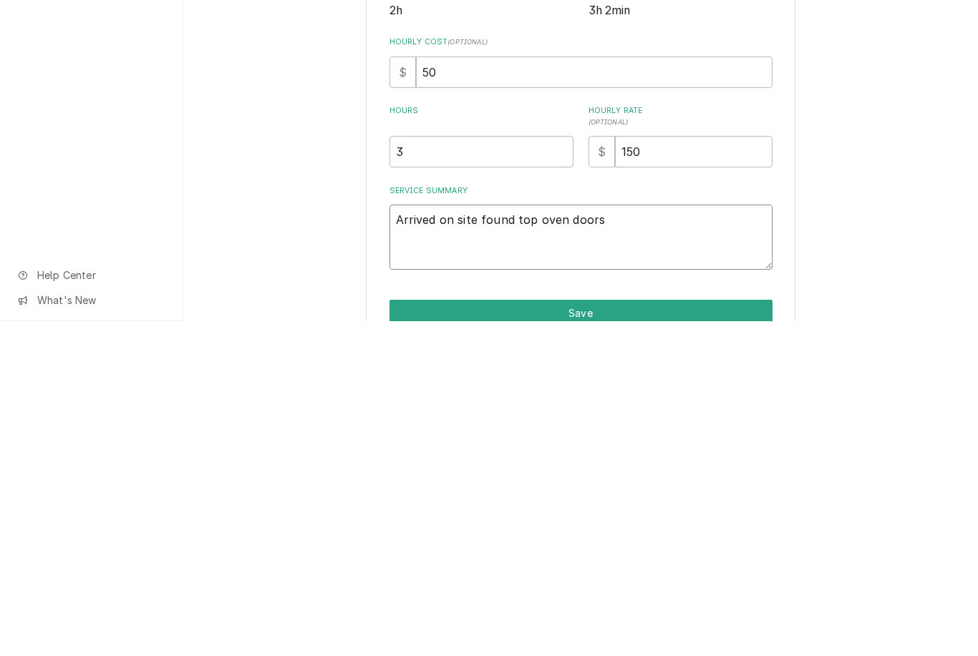
type textarea "x"
type textarea "Arrived on site found top oven doors not open"
type textarea "x"
type textarea "Arrived on site found top oven doors, not opening and"
type textarea "x"
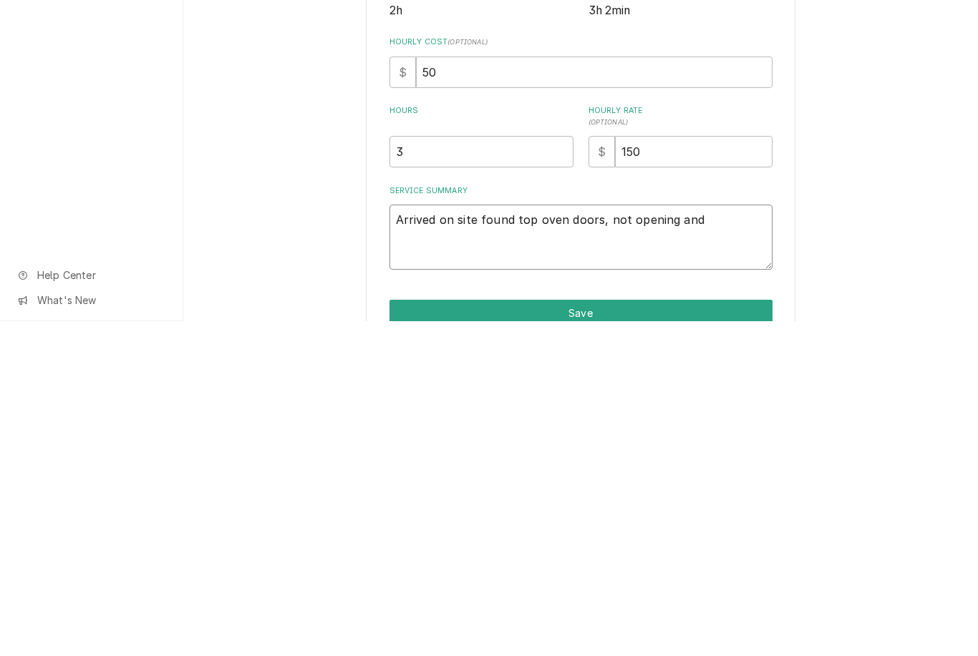
type textarea "Arrived on site found top oven doors, not opening and closing"
type textarea "x"
type textarea "Arrived on site found top oven doors, not opening and closing proper"
type textarea "x"
type textarea "Arrived on site found top oven doors, not opening and closing properly"
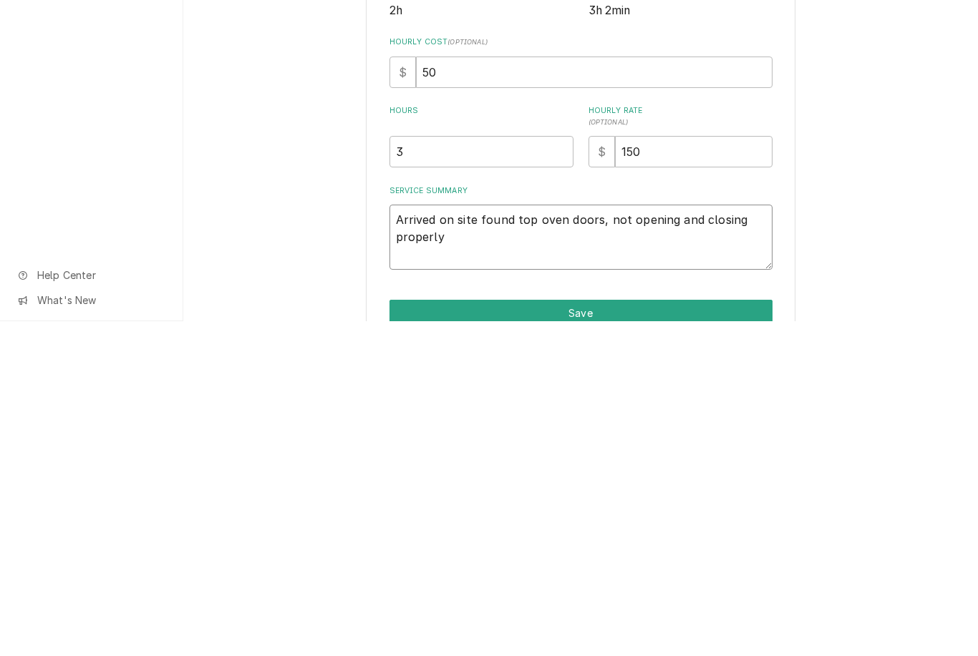
type textarea "x"
type textarea "Arrived on site found top oven doors not opening and closing properly went to"
type textarea "x"
type textarea "Arrived on site found top oven doors not opening and closing properly went to a…"
type textarea "x"
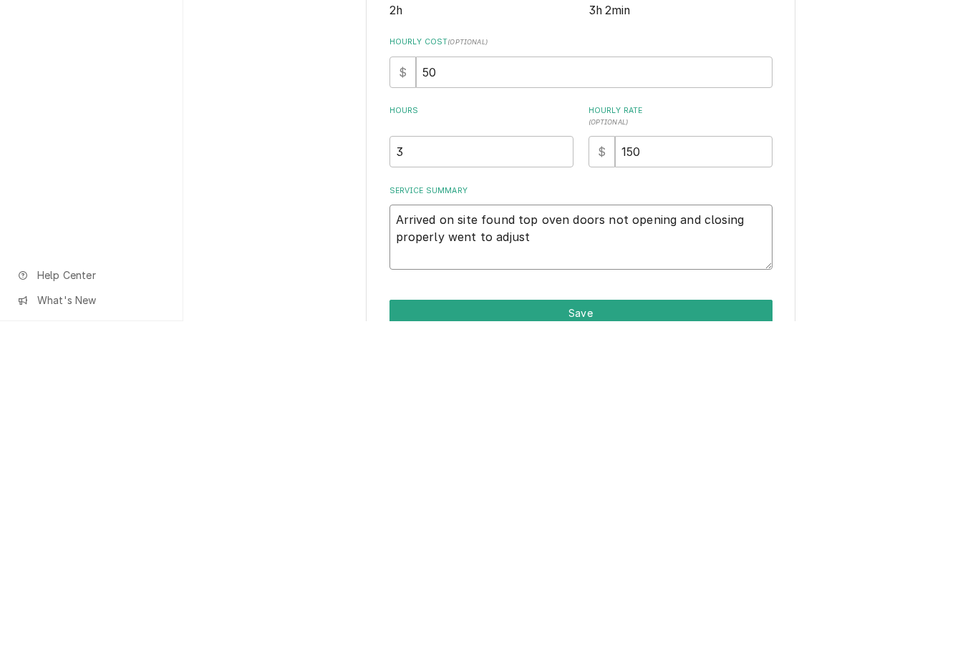
type textarea "Arrived on site found top oven doors not opening and closing properly went to a…"
type textarea "x"
type textarea "Arrived on site found top oven doors not opening and closing properly went to a…"
type textarea "x"
type textarea "Arrived on site found top oven doors not opening and closing properly went to a…"
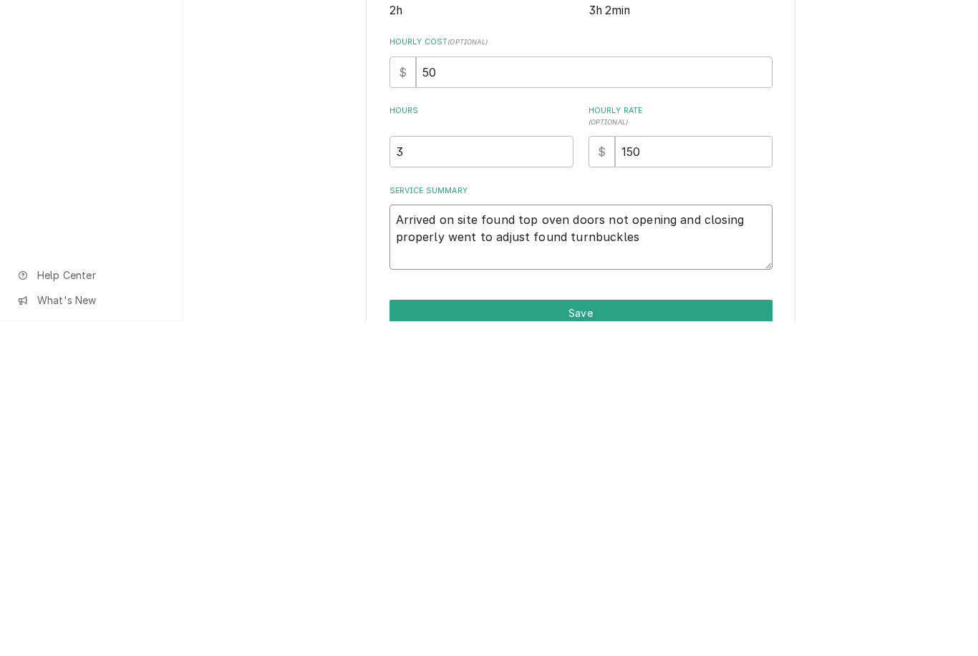
type textarea "x"
type textarea "Arrived on site found top oven doors not opening and closing properly went to a…"
type textarea "x"
type textarea "Arrived on site found top oven doors not opening and closing properly went to a…"
type textarea "x"
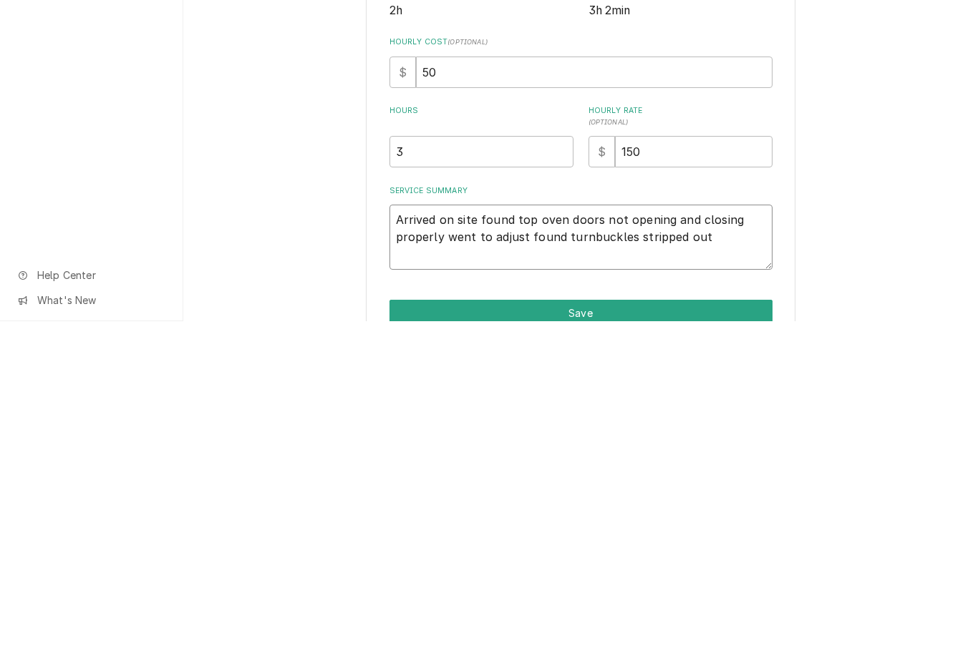
type textarea "Arrived on site found top oven doors not opening and closing properly went to a…"
type textarea "x"
type textarea "Arrived on site found top oven doors not opening and closing properly went to a…"
type textarea "x"
type textarea "Arrived on site found top oven doors not opening and closing properly went to a…"
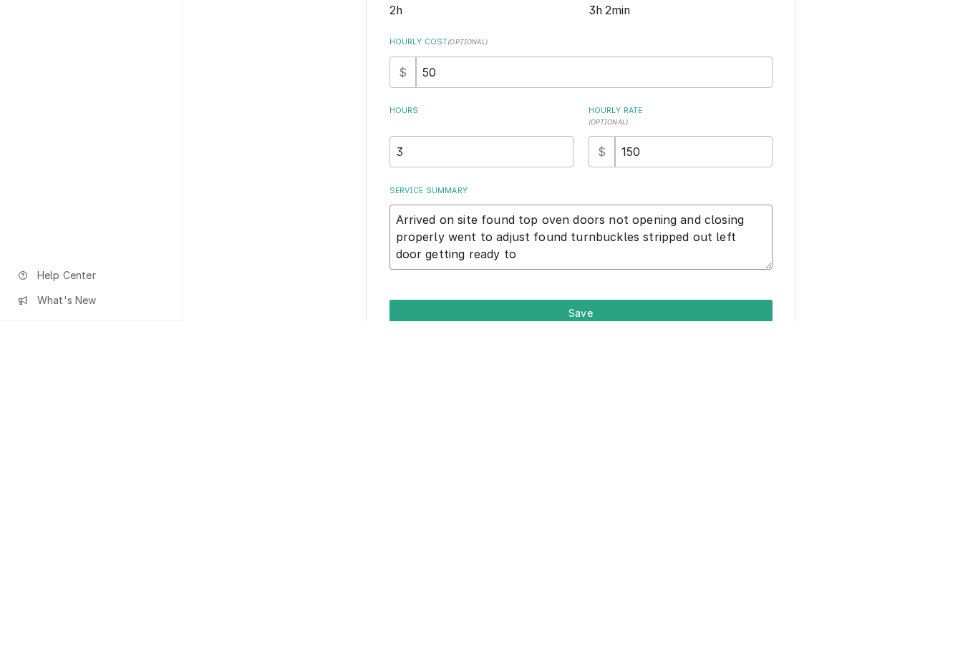
type textarea "x"
type textarea "Arrived on site found top oven doors not opening and closing properly went to a…"
type textarea "x"
type textarea "Arrived on site found top oven doors not opening and closing properly went to a…"
type textarea "x"
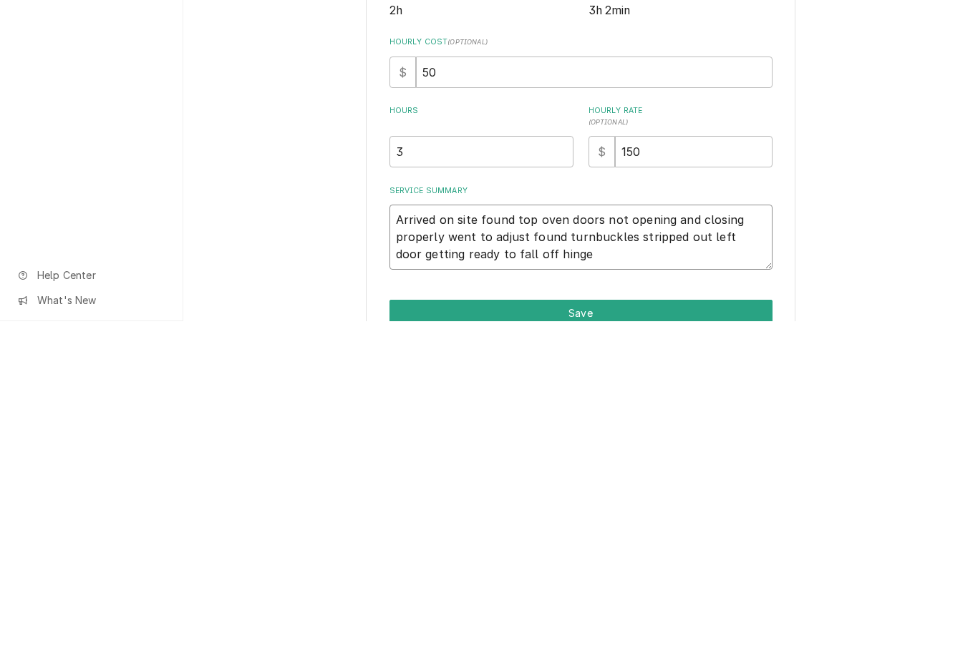
type textarea "Arrived on site found top oven doors not opening and closing properly went to a…"
type textarea "x"
type textarea "Arrived on site found top oven doors not opening and closing properly went to a…"
type textarea "x"
type textarea "Arrived on site found top oven doors not opening and closing properly went to a…"
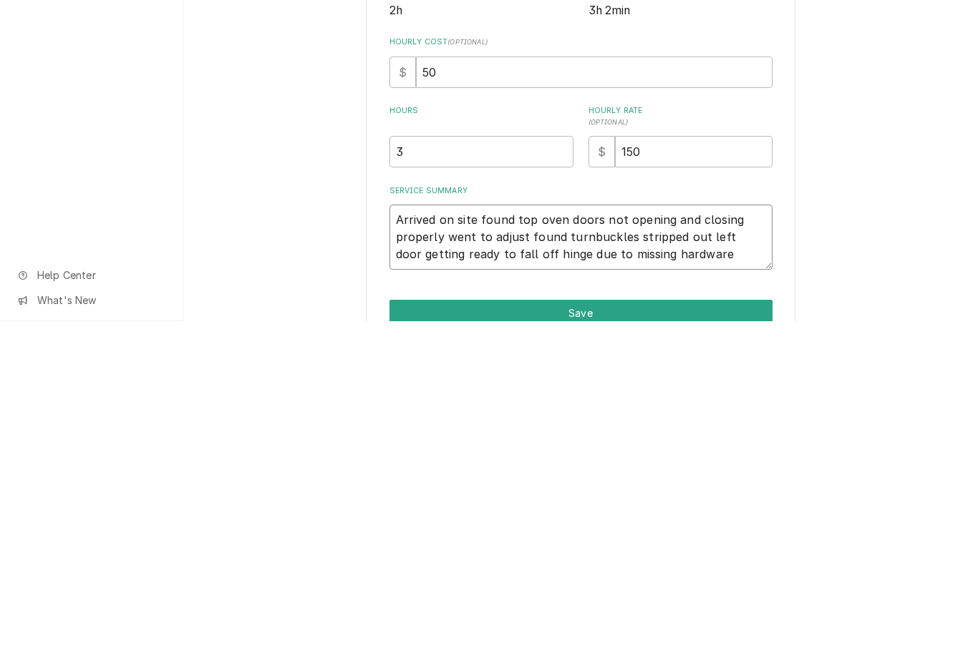
type textarea "x"
type textarea "Arrived on site found top oven doors not opening and closing properly went to a…"
type textarea "x"
type textarea "Arrived on site found top oven doors not opening and closing properly went to a…"
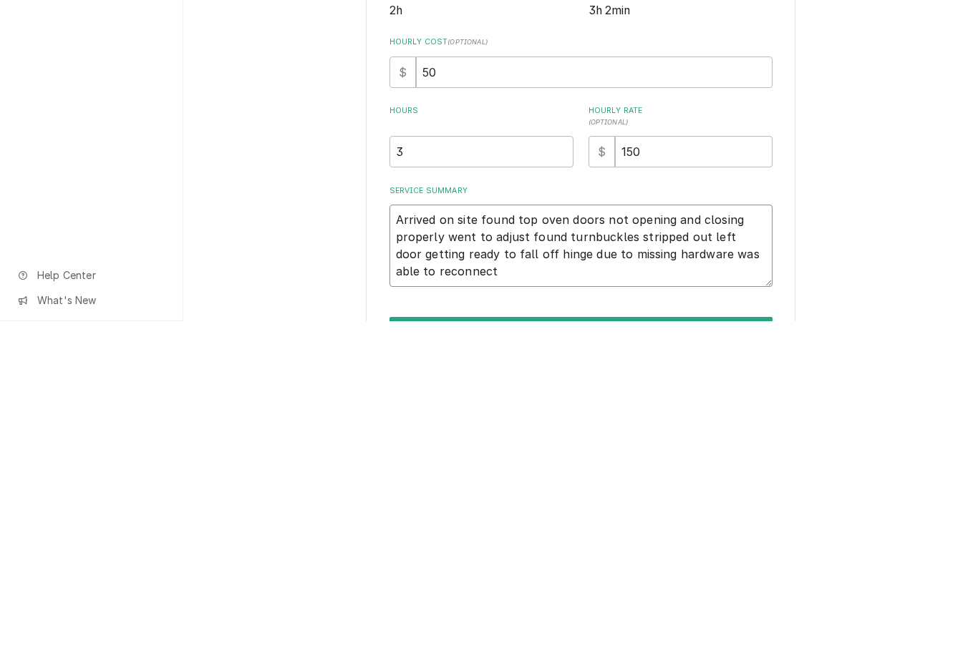
type textarea "x"
type textarea "Arrived on site found top oven doors not opening and closing properly went to a…"
type textarea "x"
type textarea "Arrived on site found top oven doors not opening and closing properly went to a…"
type textarea "x"
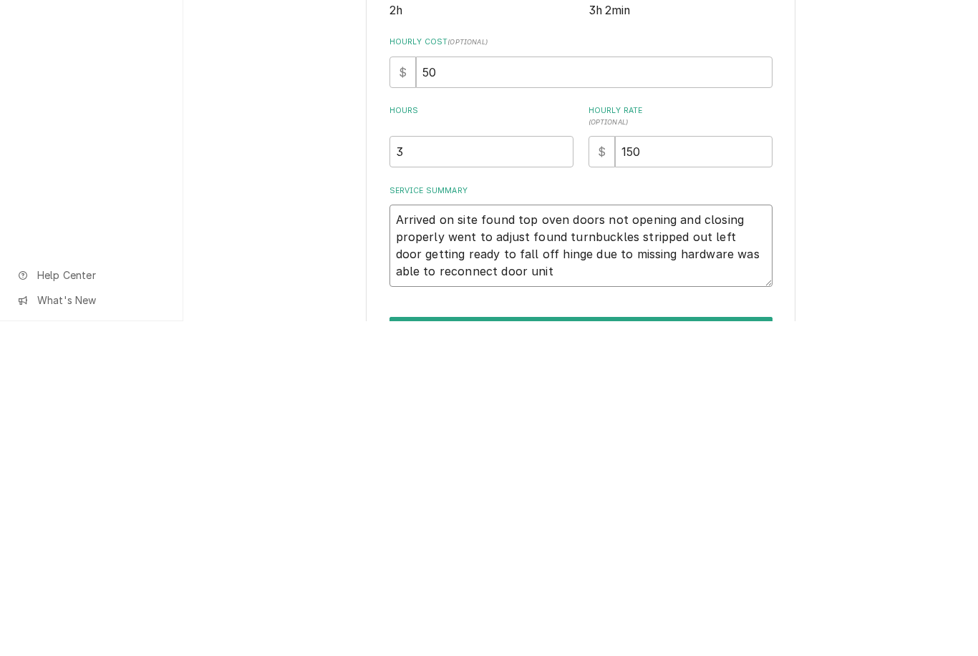
type textarea "Arrived on site found top oven doors not opening and closing properly went to a…"
type textarea "x"
type textarea "Arrived on site found top oven doors not opening and closing properly went to a…"
type textarea "x"
type textarea "Arrived on site found top oven doors not opening and closing properly went to a…"
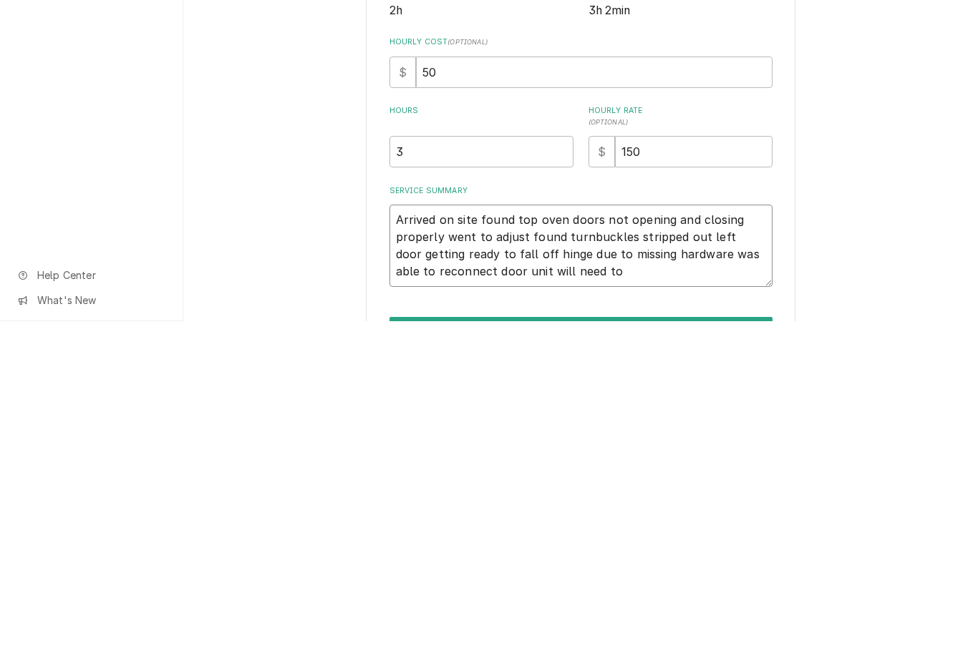
type textarea "x"
type textarea "Arrived on site found top oven doors not opening and closing properly went to a…"
type textarea "x"
type textarea "Arrived on site found top oven doors not opening and closing properly went to a…"
type textarea "x"
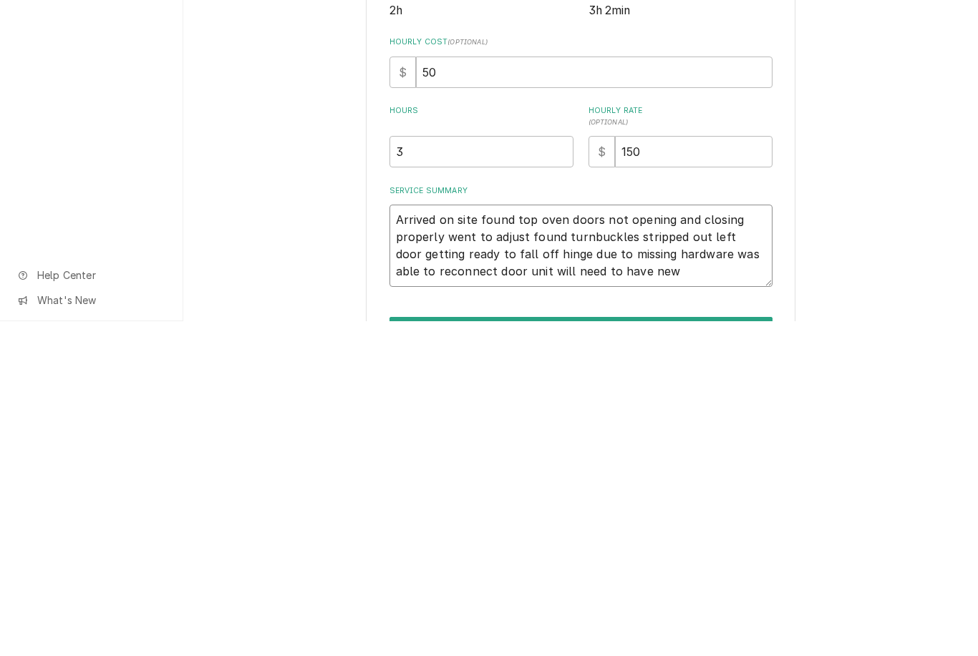
type textarea "Arrived on site found top oven doors not opening and closing properly went to a…"
type textarea "x"
type textarea "Arrived on site found top oven doors not opening and closing properly went to a…"
type textarea "x"
type textarea "Arrived on site found top oven doors not opening and closing properly went to a…"
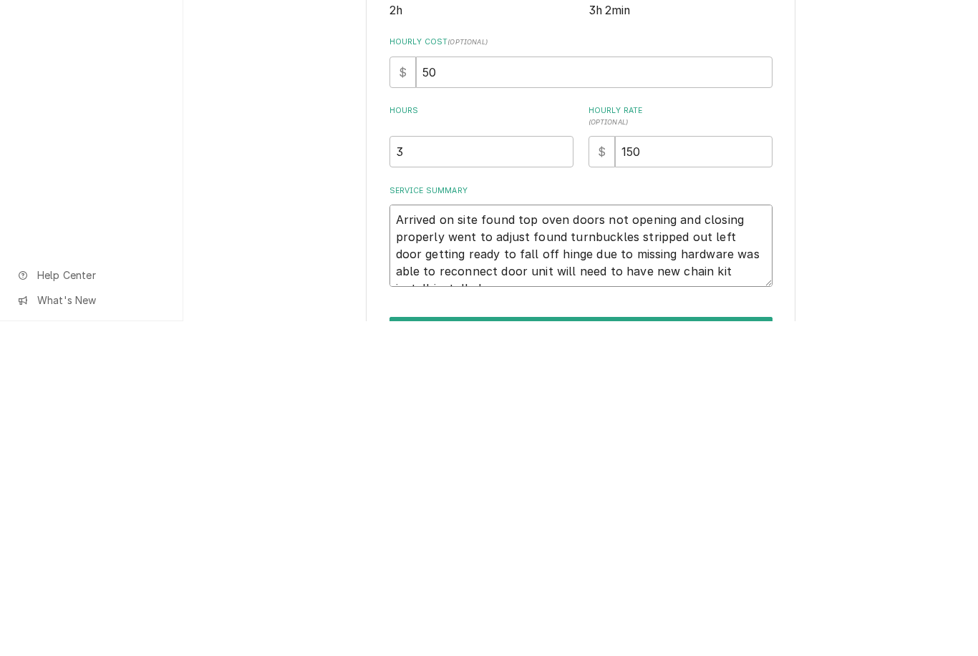
type textarea "x"
type textarea "Arrived on site found top oven doors not opening and closing properly went to a…"
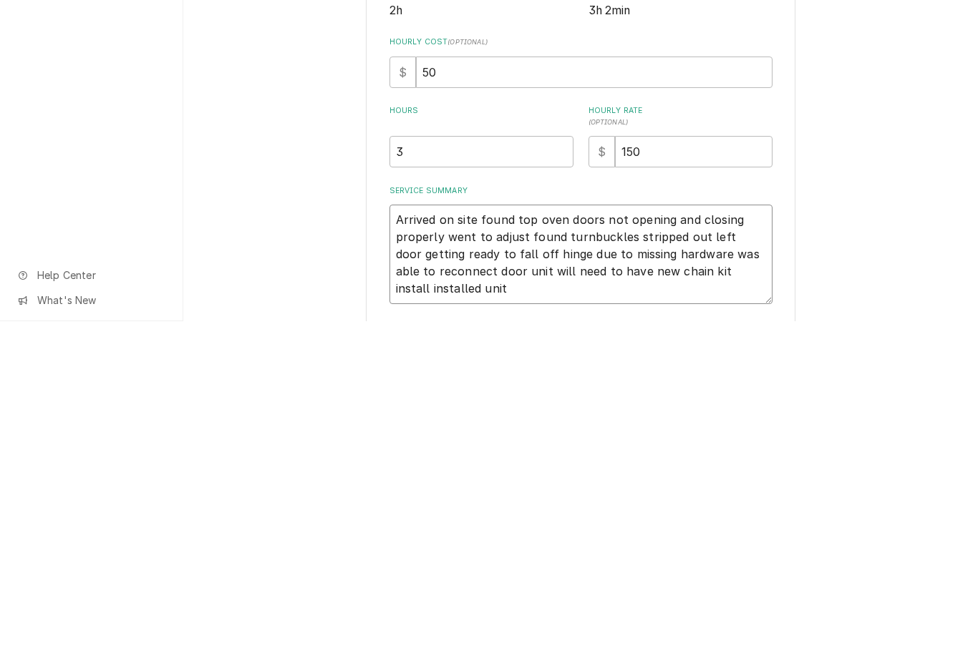
type textarea "x"
type textarea "Arrived on site found top oven doors not opening and closing properly went to a…"
type textarea "x"
type textarea "Arrived on site found top oven doors not opening and closing properly went to a…"
type textarea "x"
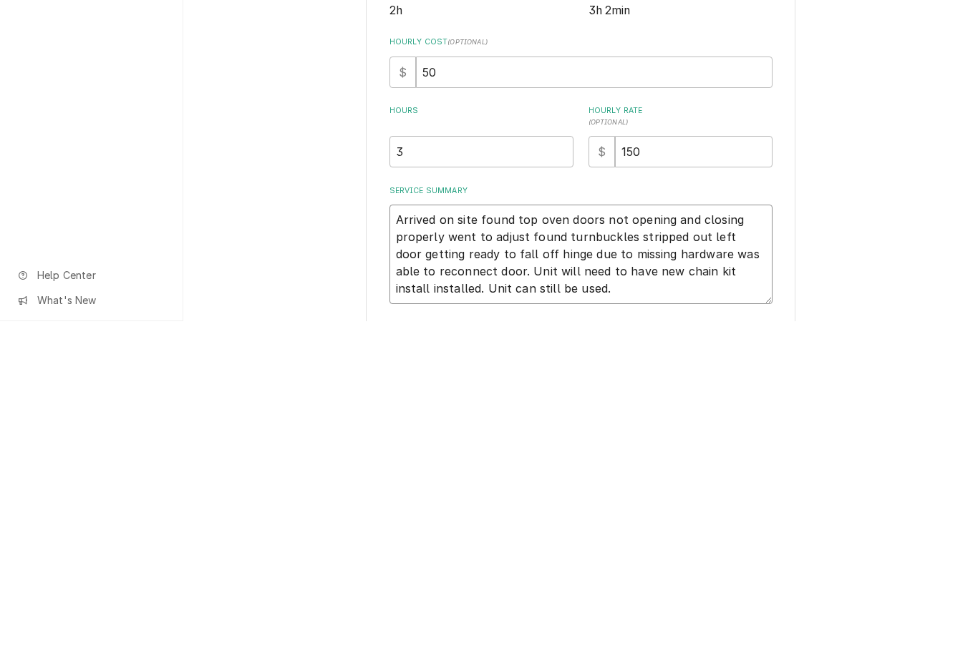
type textarea "Arrived on site found top oven doors not opening and closing properly went to a…"
type textarea "x"
type textarea "Arrived on site found top oven doors not opening and closing properly went to a…"
type textarea "x"
type textarea "Arrived on site found top oven doors not opening and closing properly went to a…"
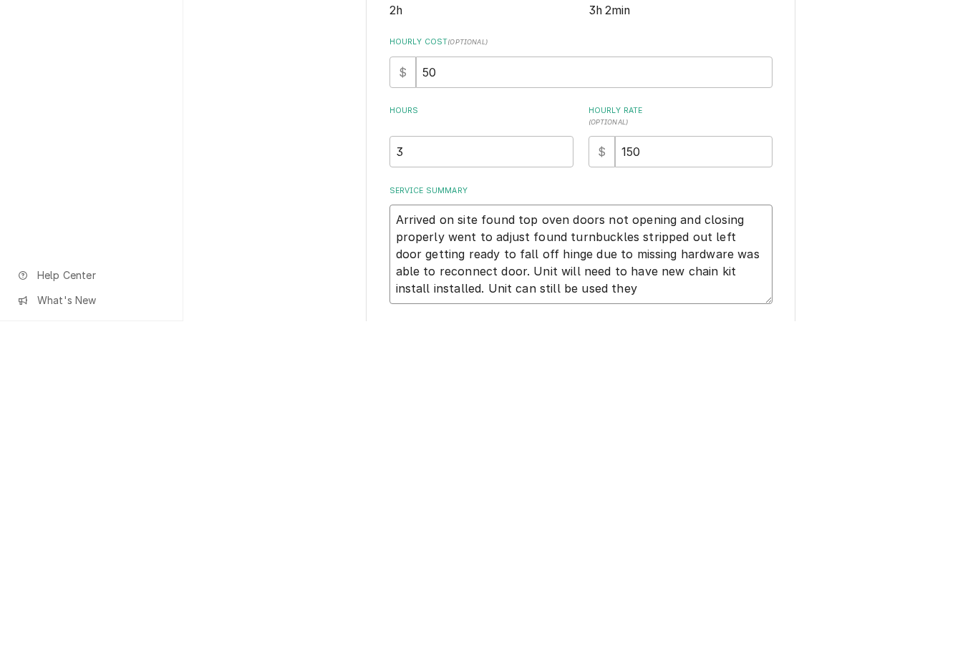
type textarea "x"
type textarea "Arrived on site found top oven doors not opening and closing properly went to a…"
type textarea "x"
type textarea "Arrived on site found top oven doors not opening and closing properly went to a…"
type textarea "x"
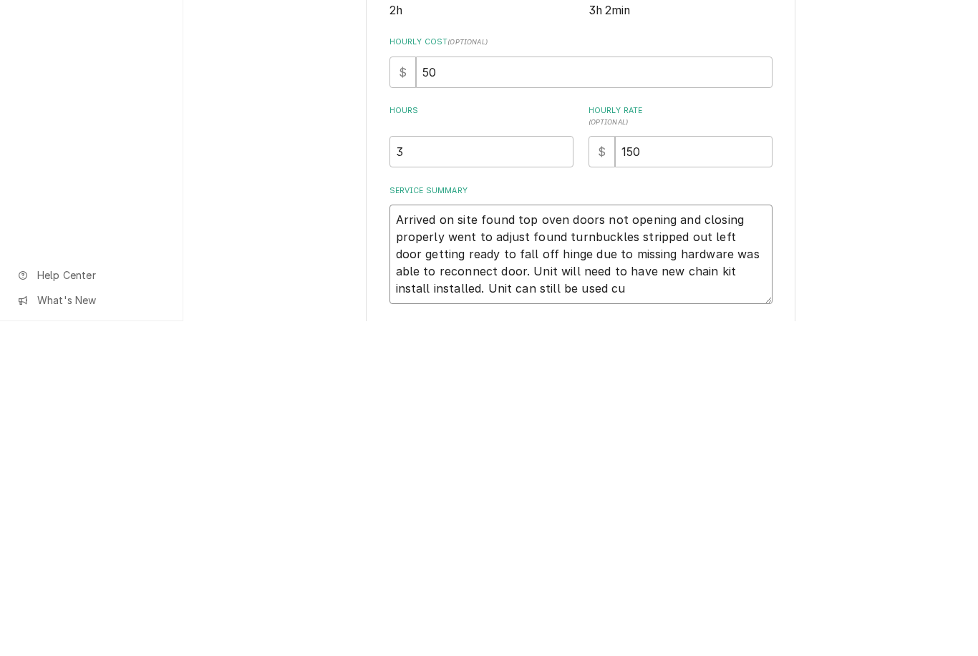
type textarea "Arrived on site found top oven doors not opening and closing properly went to a…"
type textarea "x"
type textarea "Arrived on site found top oven doors not opening and closing properly went to a…"
type textarea "x"
type textarea "Arrived on site found top oven doors not opening and closing properly went to a…"
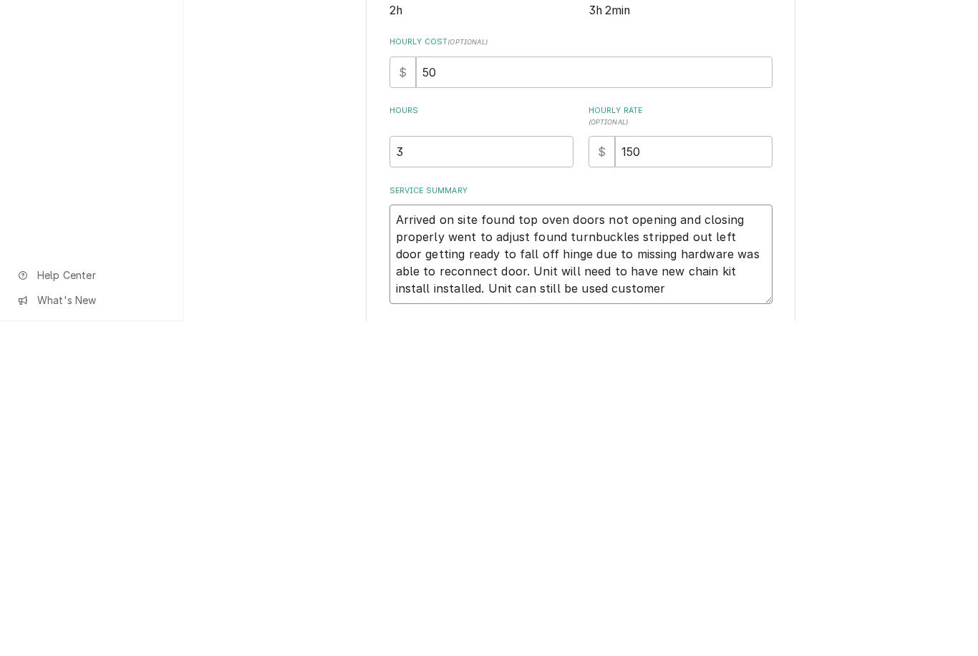
type textarea "x"
type textarea "Arrived on site found top oven doors not opening and closing properly went to a…"
type textarea "x"
type textarea "Arrived on site found top oven doors not opening and closing properly went to a…"
type textarea "x"
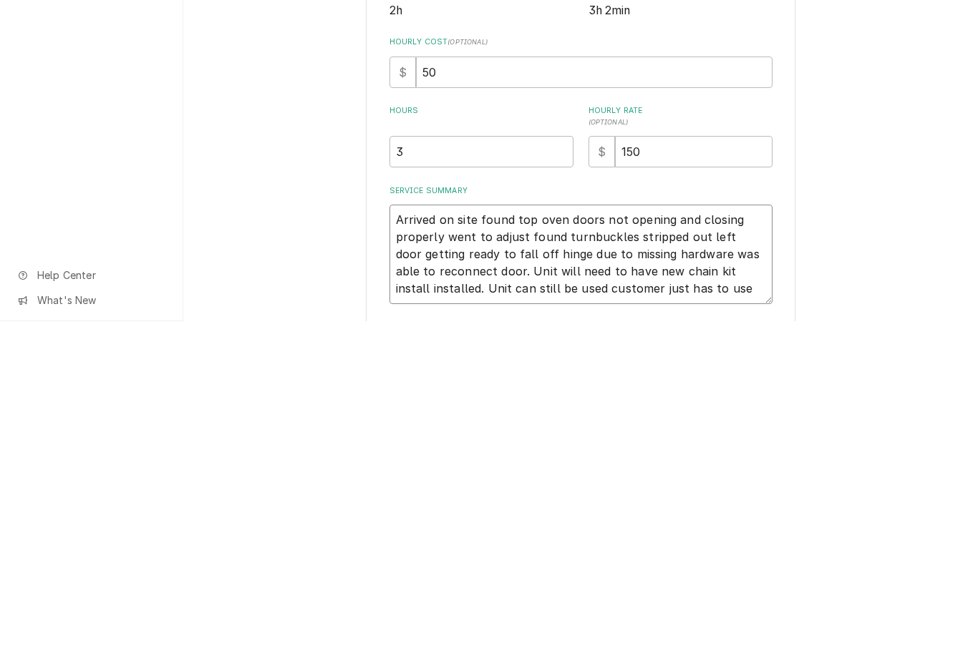
type textarea "Arrived on site found top oven doors not opening and closing properly went to a…"
type textarea "x"
type textarea "Arrived on site found top oven doors not opening and closing properly went to a…"
type textarea "x"
type textarea "Arrived on site found top oven doors not opening and closing properly went to a…"
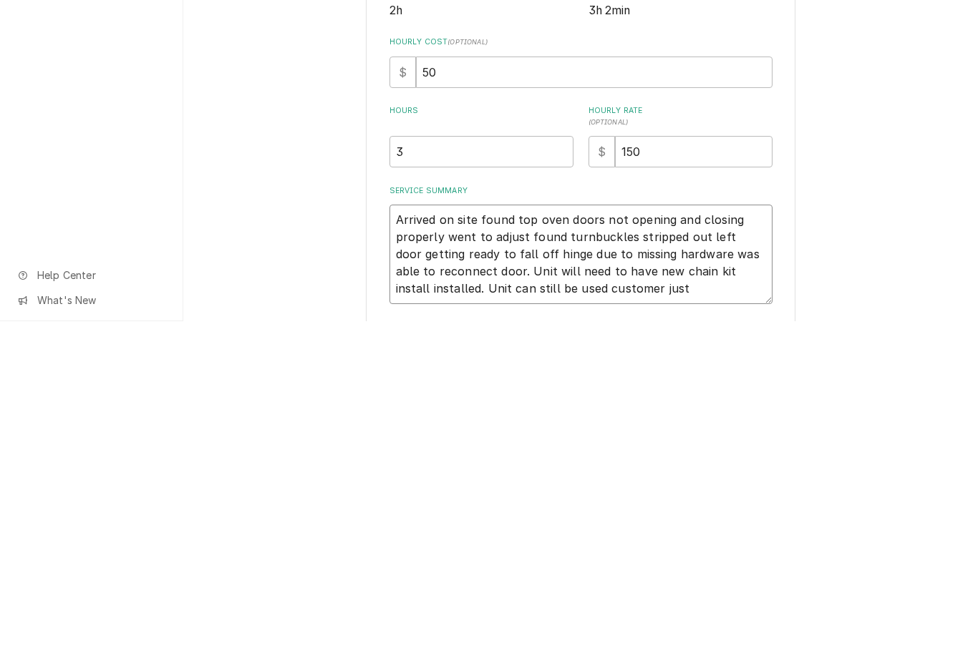
type textarea "x"
type textarea "Arrived on site found top oven doors not opening and closing properly went to a…"
type textarea "x"
type textarea "Arrived on site found top oven doors not opening and closing properly went to a…"
type textarea "x"
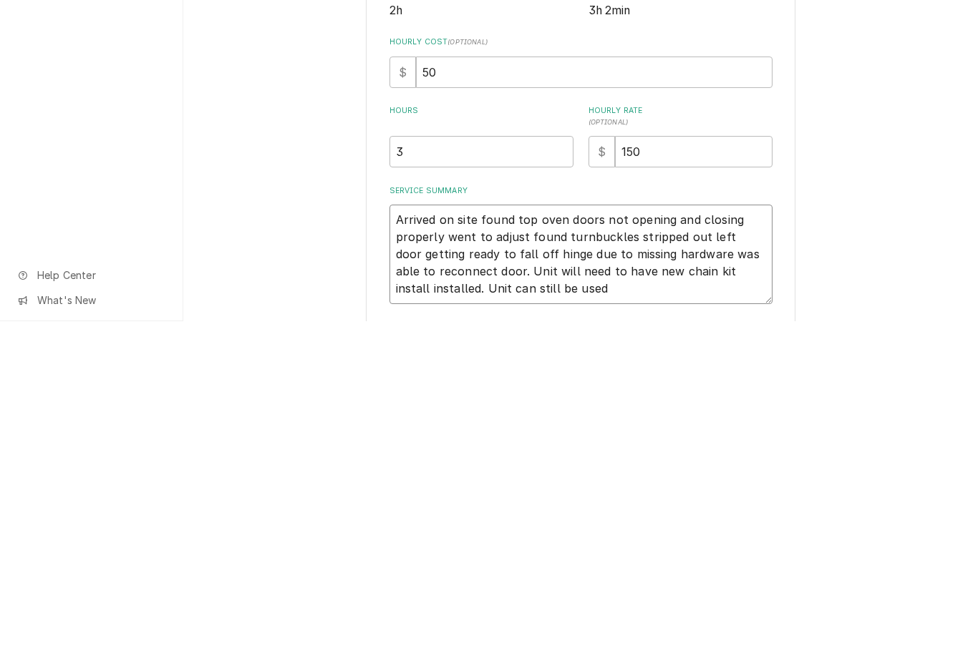
type textarea "Arrived on site found top oven doors not opening and closing properly went to a…"
type textarea "x"
type textarea "Arrived on site found top oven doors not opening and closing properly went to a…"
type textarea "x"
type textarea "Arrived on site found top oven doors not opening and closing properly went to a…"
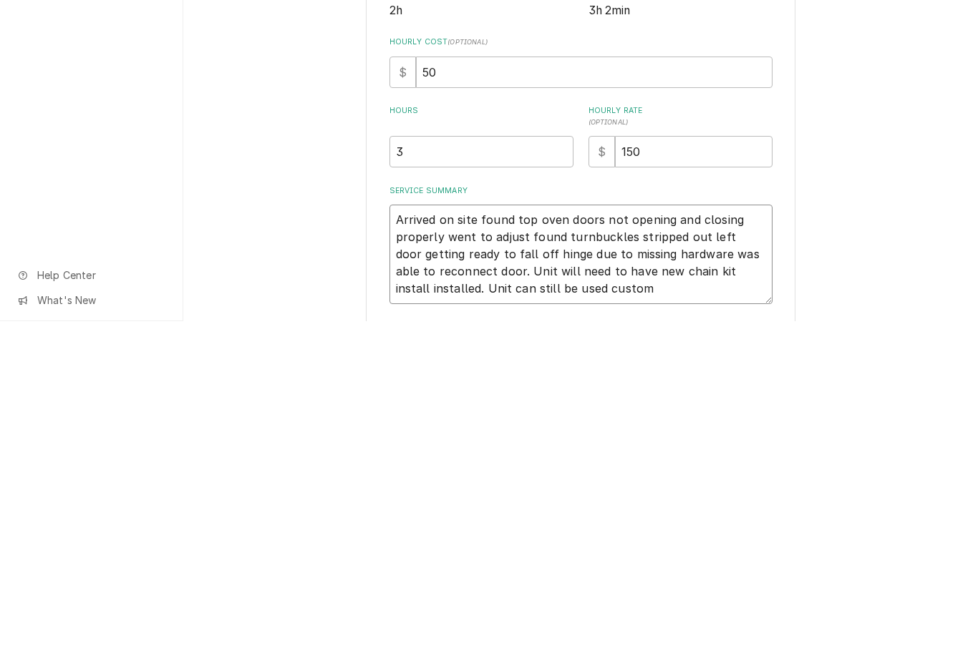
type textarea "x"
type textarea "Arrived on site found top oven doors not opening and closing properly went to a…"
type textarea "x"
type textarea "Arrived on site found top oven doors not opening and closing properly went to a…"
type textarea "x"
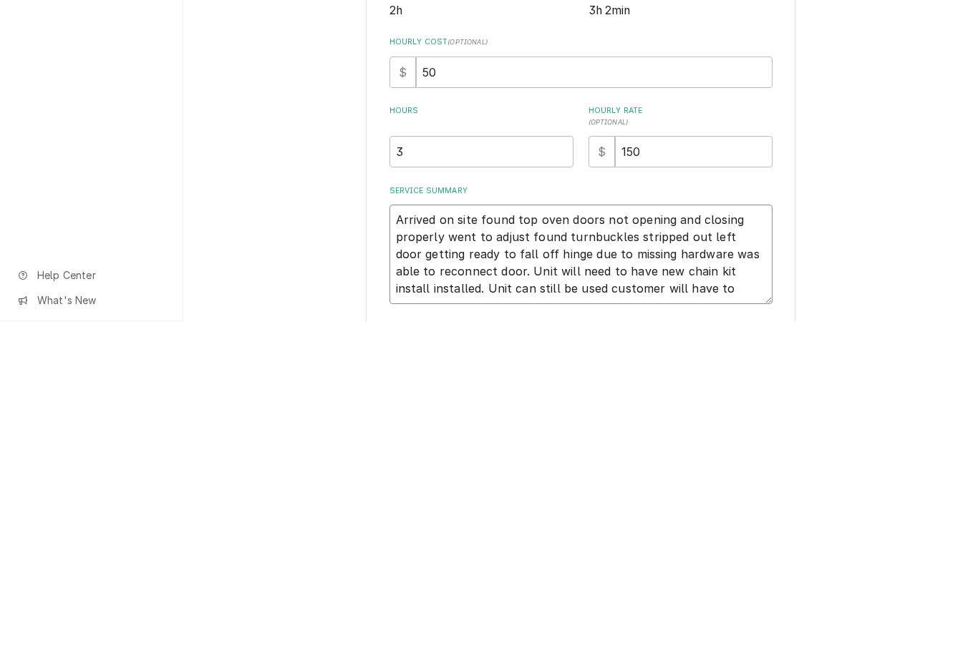
type textarea "Arrived on site found top oven doors not opening and closing properly went to a…"
type textarea "x"
type textarea "Arrived on site found top oven doors not opening and closing properly went to a…"
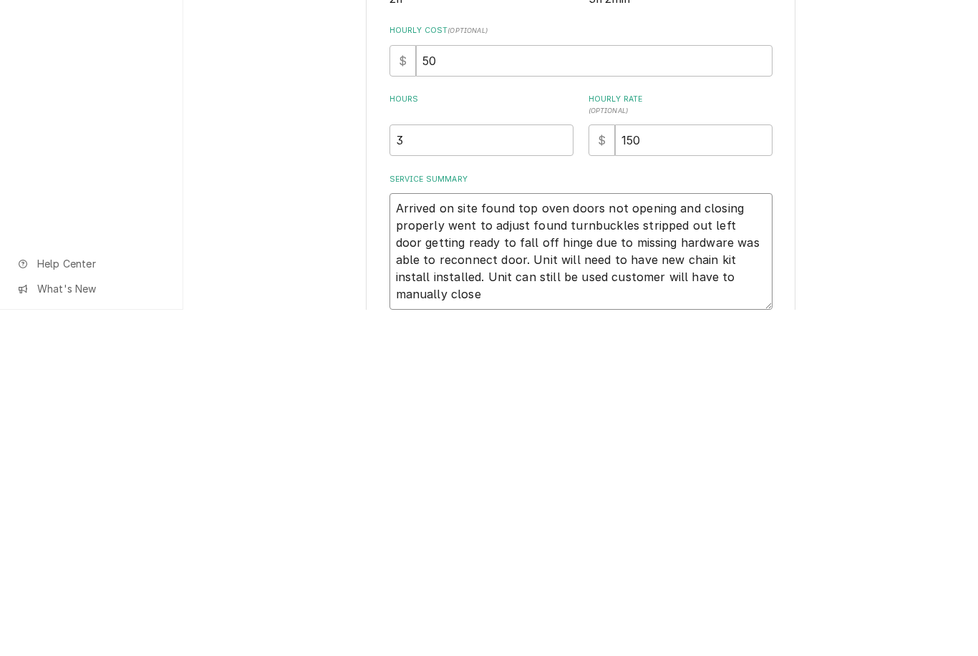
type textarea "x"
type textarea "Arrived on site found top oven doors not opening and closing properly went to a…"
type textarea "x"
type textarea "Arrived on site found top oven doors not opening and closing properly went to a…"
type textarea "x"
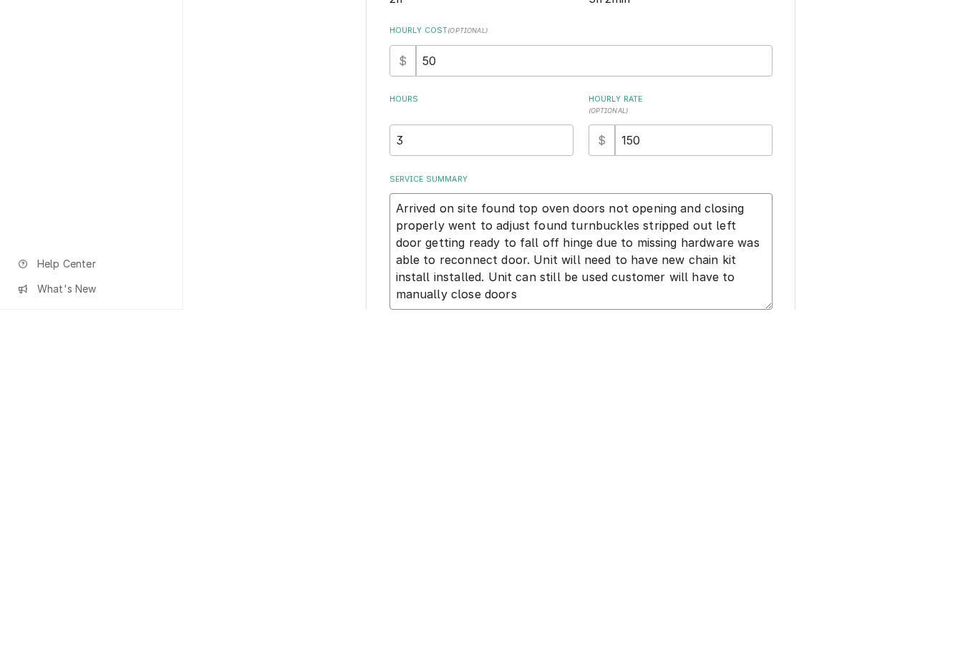
type textarea "Arrived on site found top oven doors not opening and closing properly went to a…"
type textarea "x"
type textarea "Arrived on site found top oven doors not opening and closing properly went to a…"
click at [878, 243] on div "Use the fields below to edit this service charge Short Description Oven Repair …" at bounding box center [580, 418] width 795 height 724
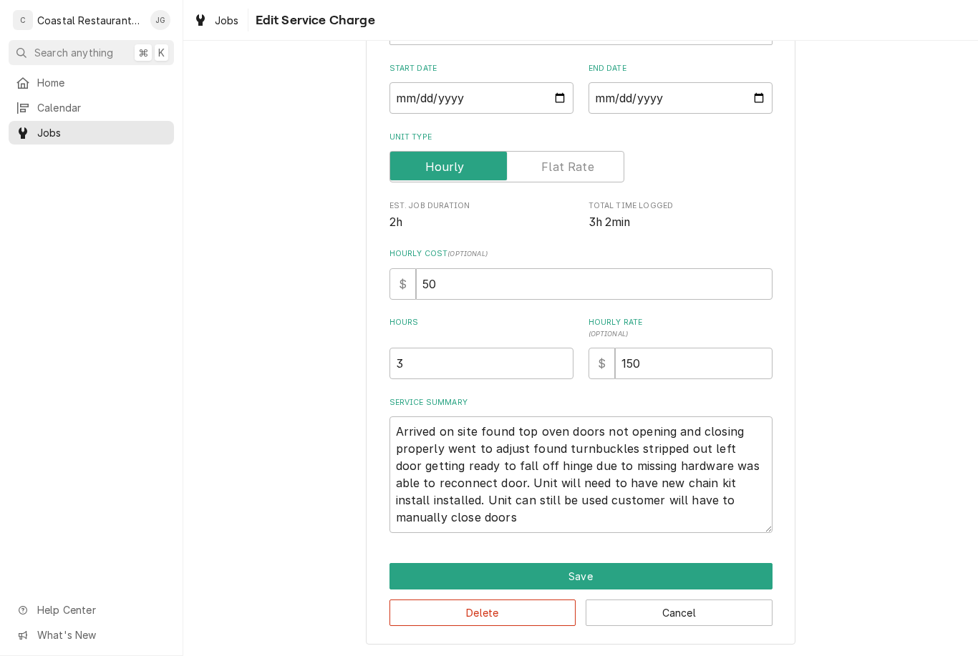
click at [625, 571] on button "Save" at bounding box center [580, 576] width 383 height 26
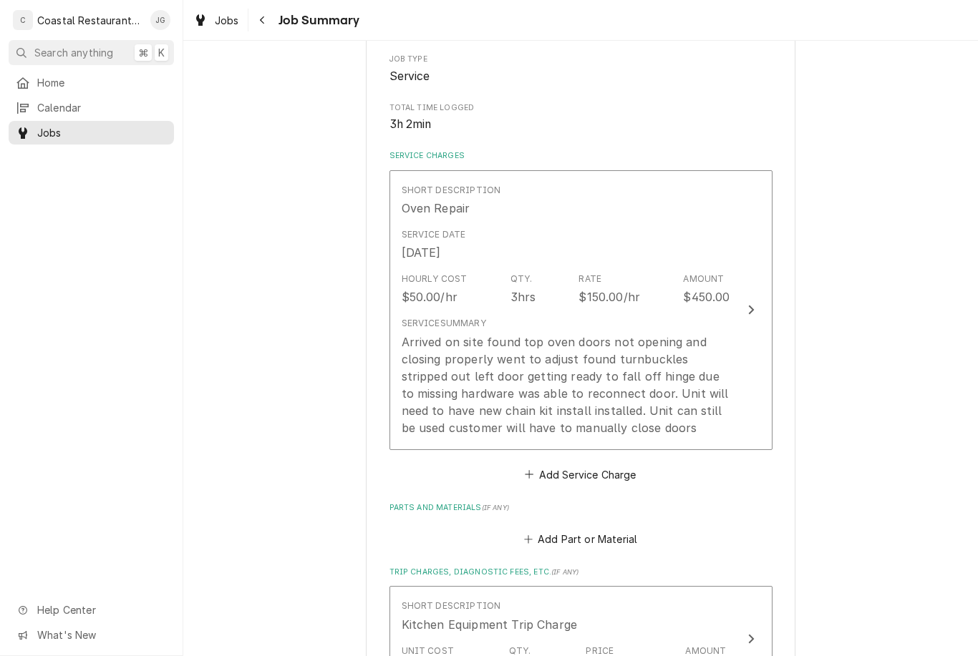
click at [689, 407] on div "Arrived on site found top oven doors not opening and closing properly went to a…" at bounding box center [566, 385] width 329 height 103
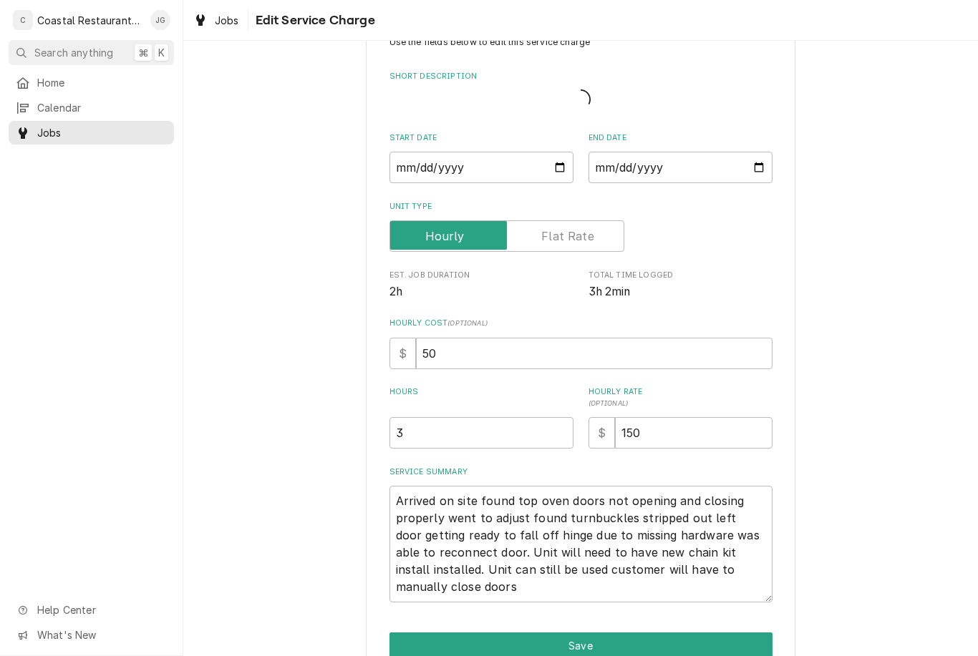
type textarea "x"
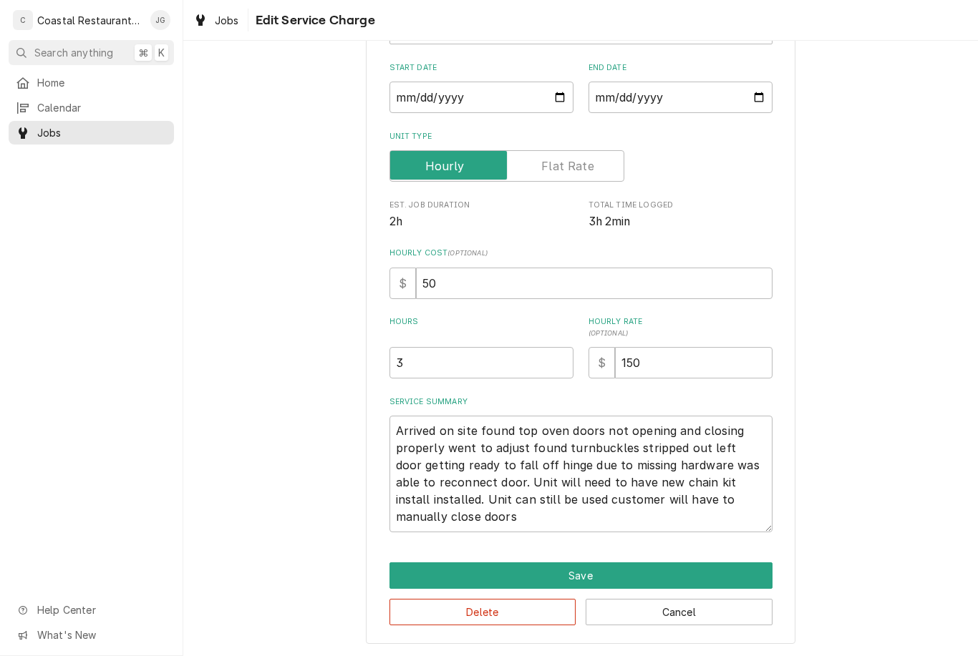
scroll to position [123, 0]
click at [558, 520] on textarea "Arrived on site found top oven doors not opening and closing properly went to a…" at bounding box center [580, 475] width 383 height 117
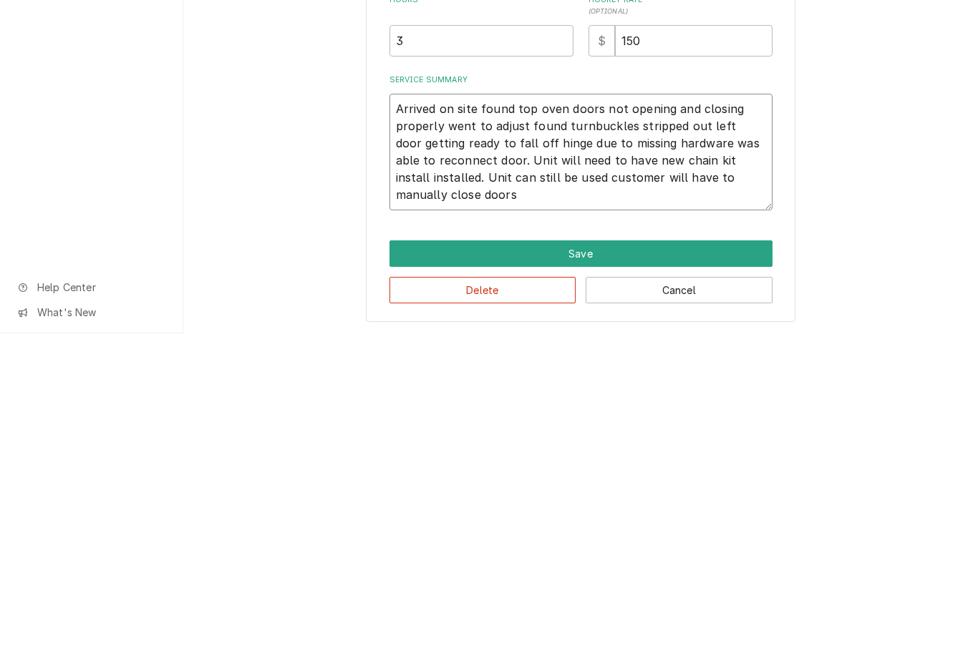
type textarea "Arrived on site found top oven doors not opening and closing properly went to a…"
type textarea "x"
type textarea "Arrived on site found top oven doors not opening and closing properly went to a…"
type textarea "x"
type textarea "Arrived on site found top oven doors not opening and closing properly went to a…"
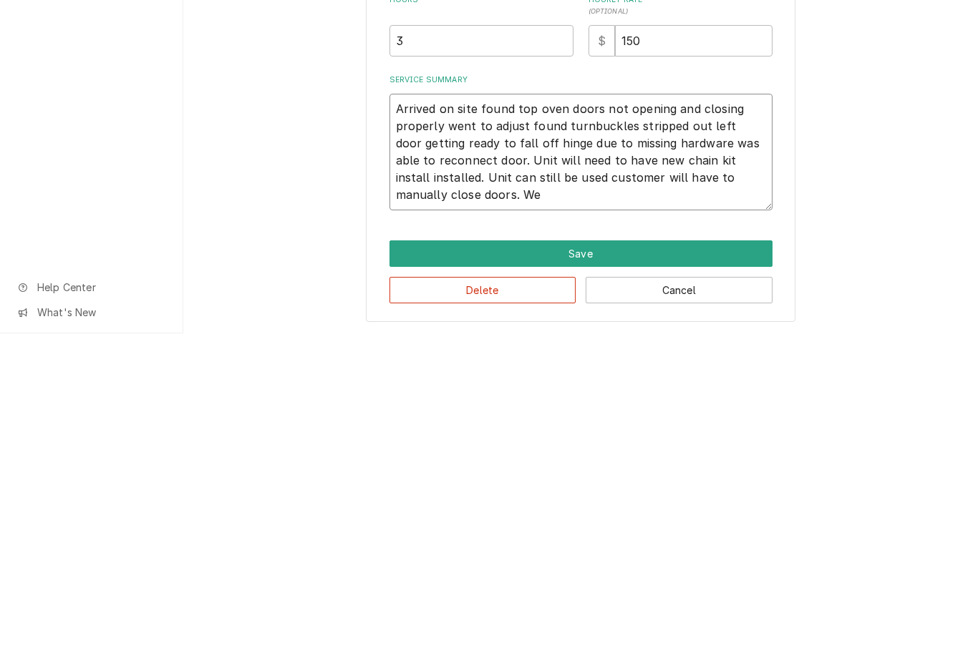
type textarea "x"
type textarea "Arrived on site found top oven doors not opening and closing properly went to a…"
type textarea "x"
type textarea "Arrived on site found top oven doors not opening and closing properly went to a…"
type textarea "x"
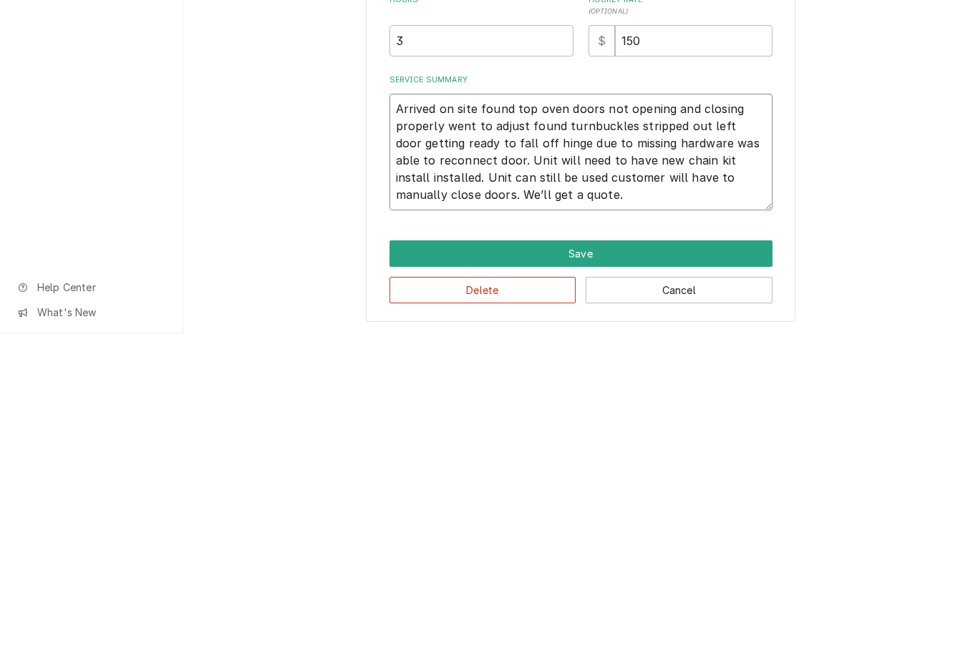
type textarea "Arrived on site found top oven doors not opening and closing properly went to a…"
type textarea "x"
type textarea "Arrived on site found top oven doors not opening and closing properly went to a…"
click at [594, 563] on button "Save" at bounding box center [580, 576] width 383 height 26
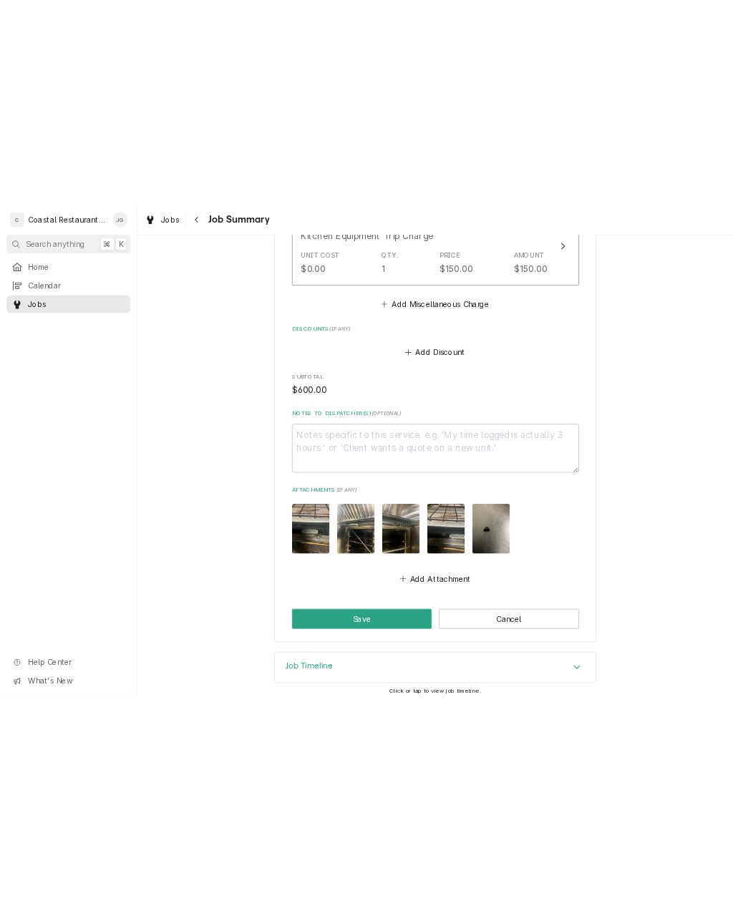
scroll to position [595, 0]
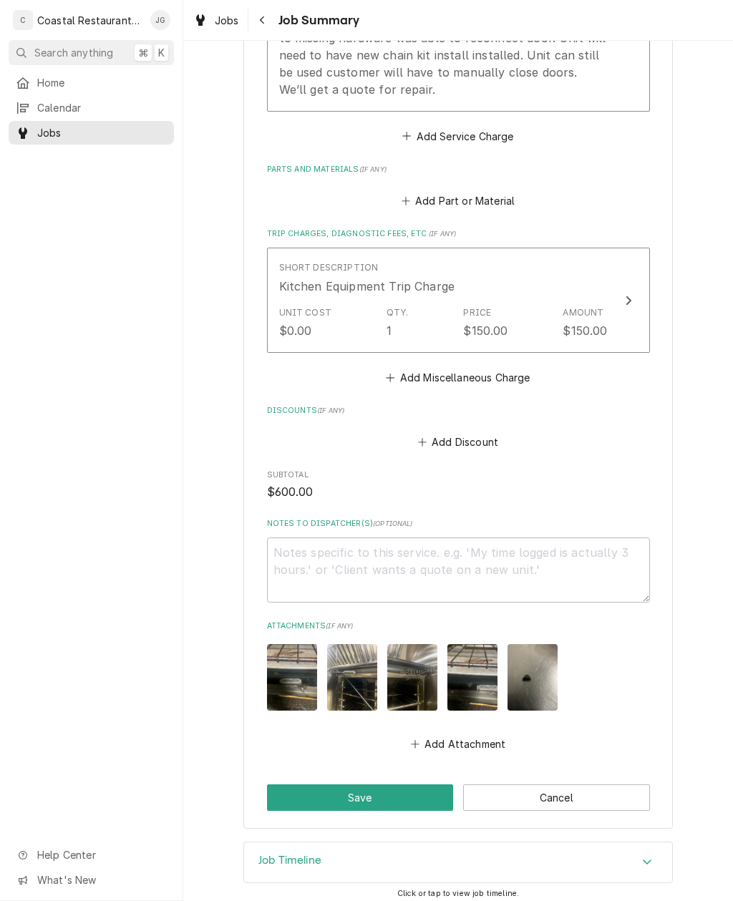
click at [409, 656] on button "Save" at bounding box center [360, 798] width 187 height 26
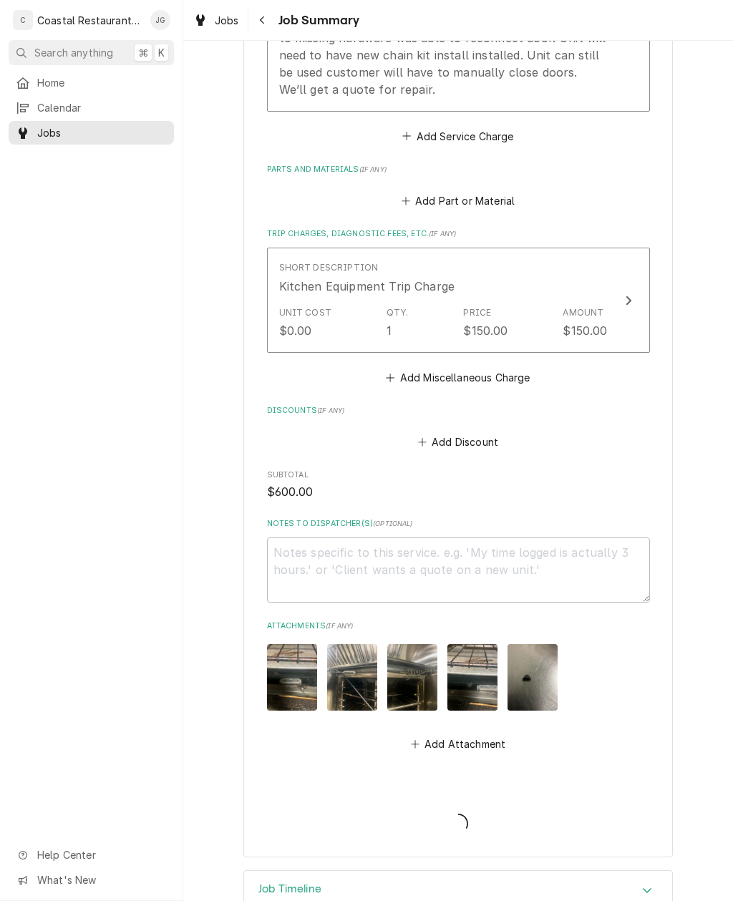
type textarea "x"
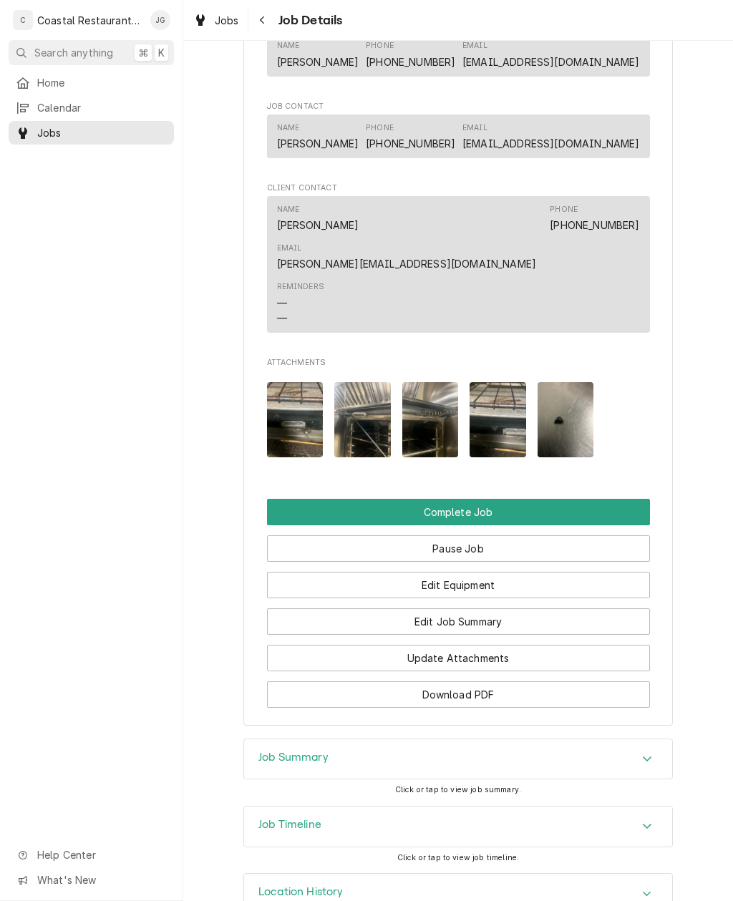
scroll to position [1009, 0]
click at [521, 500] on button "Complete Job" at bounding box center [458, 513] width 383 height 26
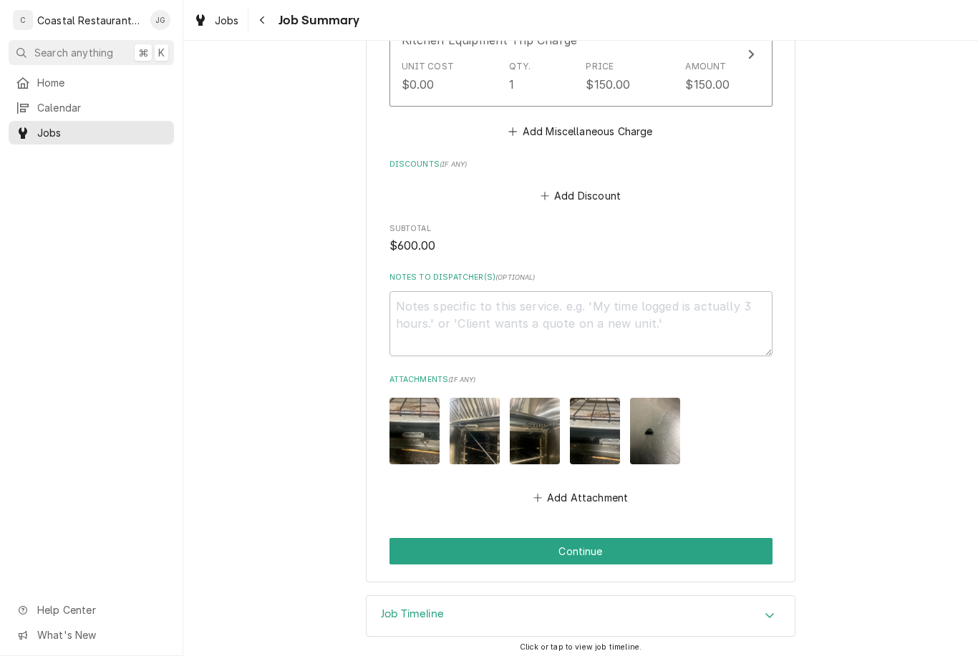
scroll to position [840, 0]
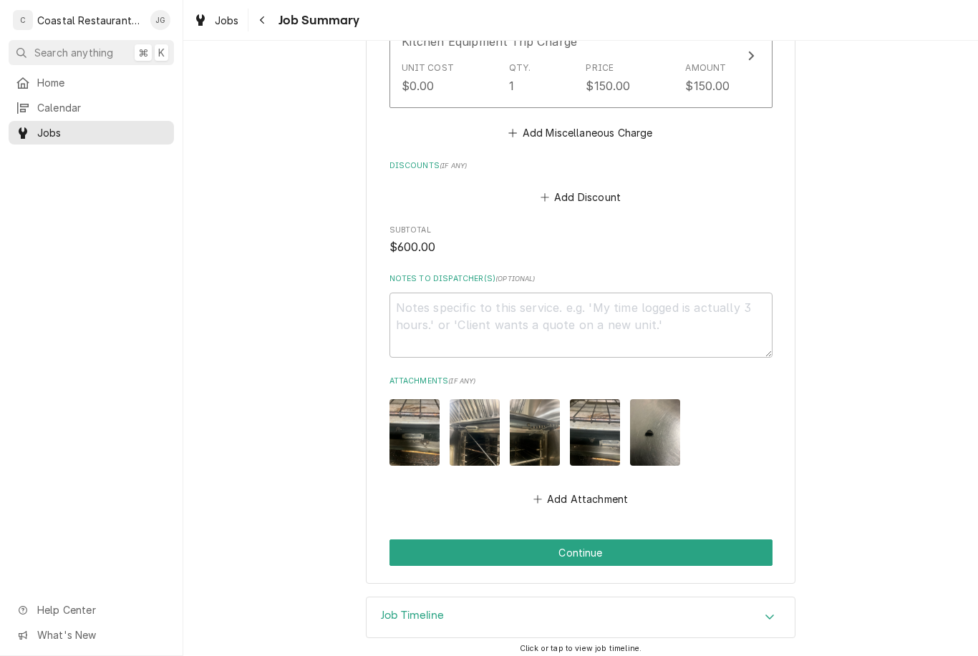
click at [619, 547] on button "Continue" at bounding box center [580, 553] width 383 height 26
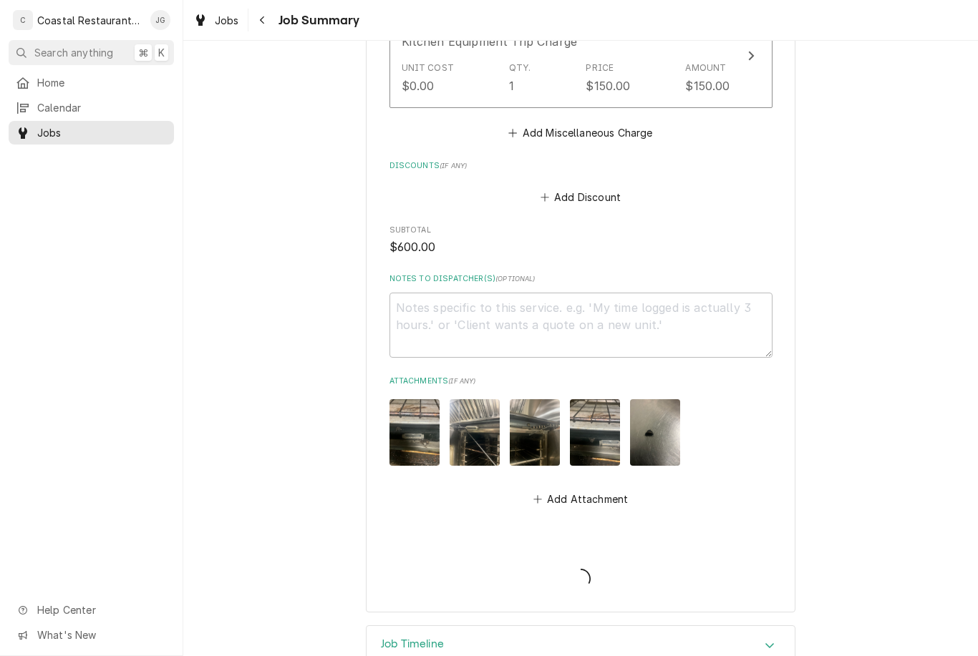
type textarea "x"
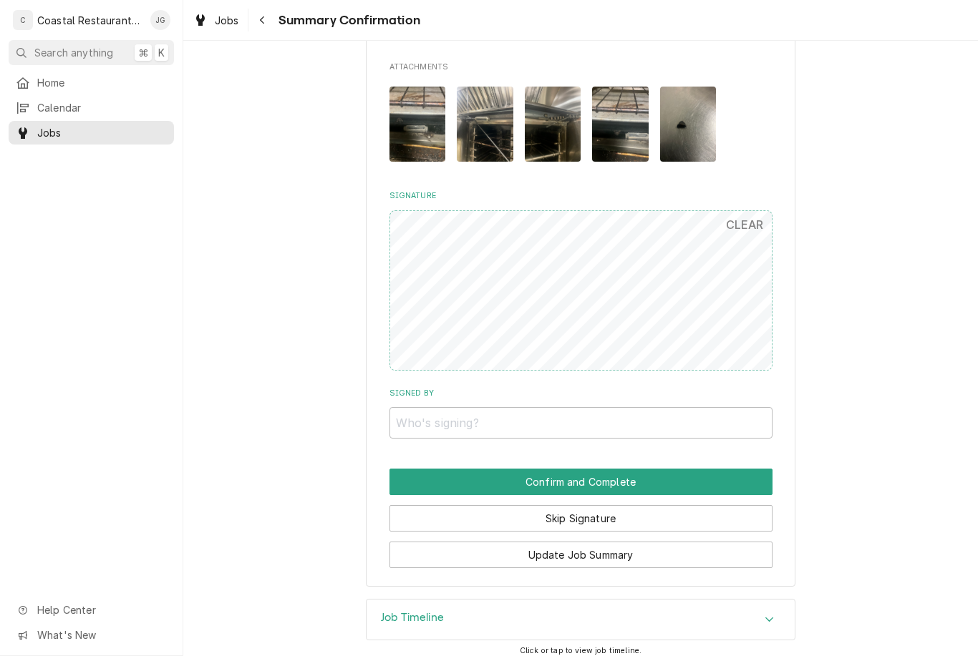
scroll to position [863, 0]
click at [515, 409] on input "Signed By" at bounding box center [580, 423] width 383 height 31
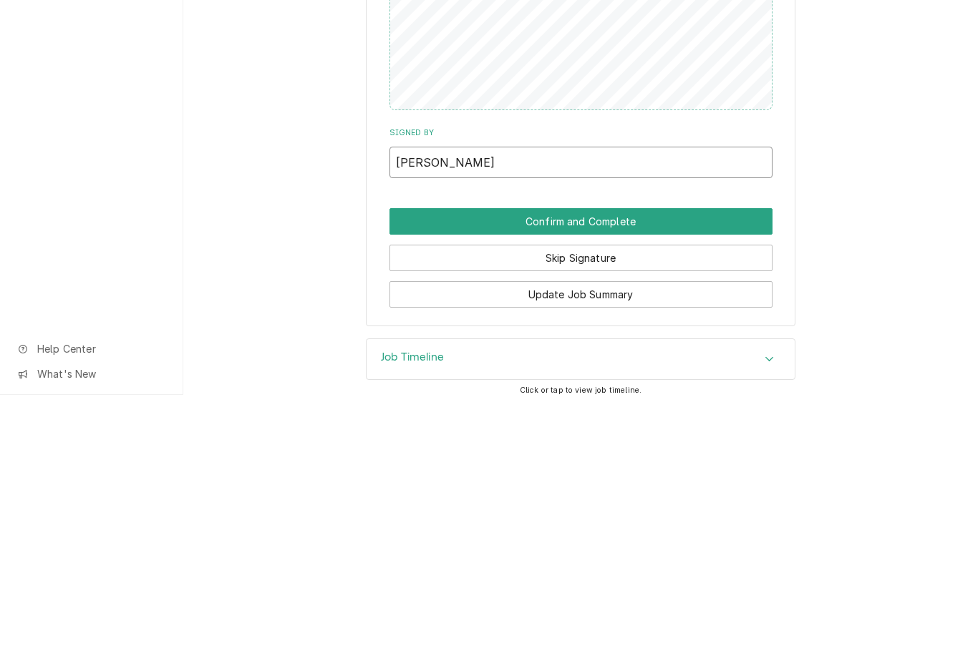
type input "[PERSON_NAME]"
click at [573, 470] on button "Confirm and Complete" at bounding box center [580, 483] width 383 height 26
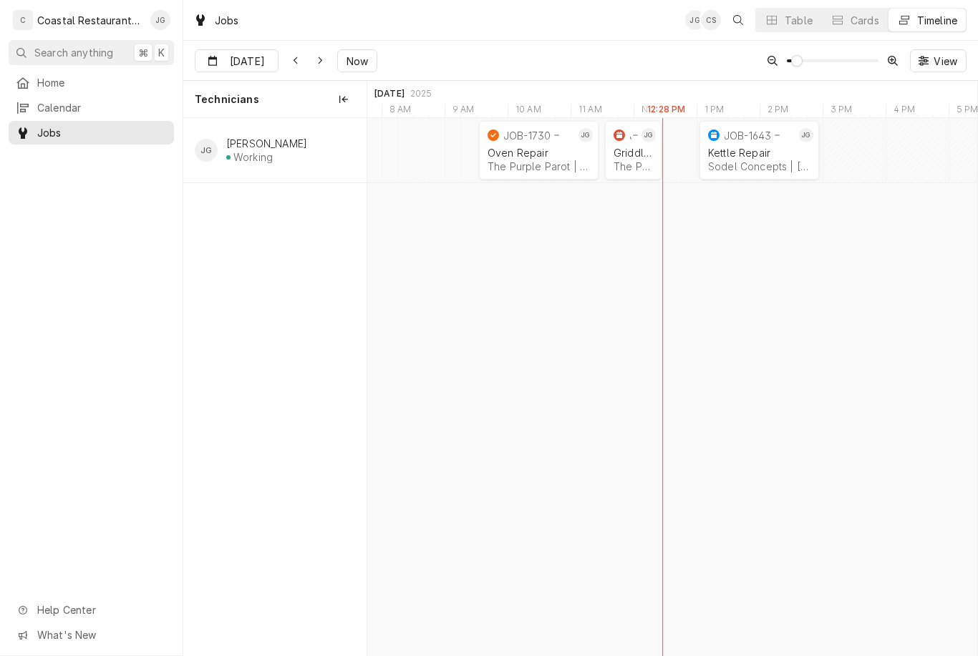
scroll to position [0, 12113]
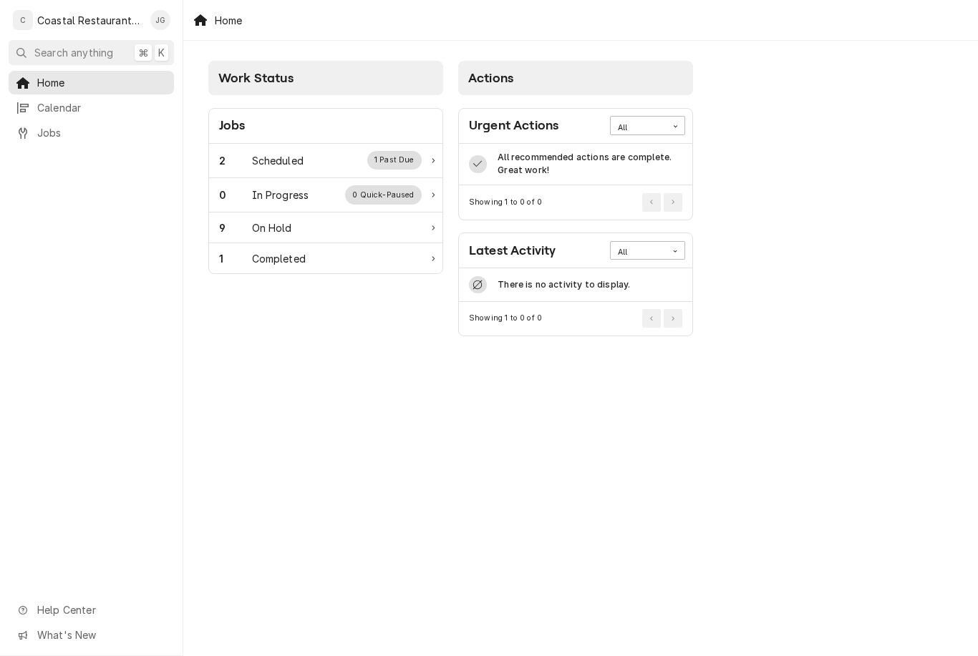
click at [298, 155] on div "Scheduled" at bounding box center [278, 160] width 52 height 15
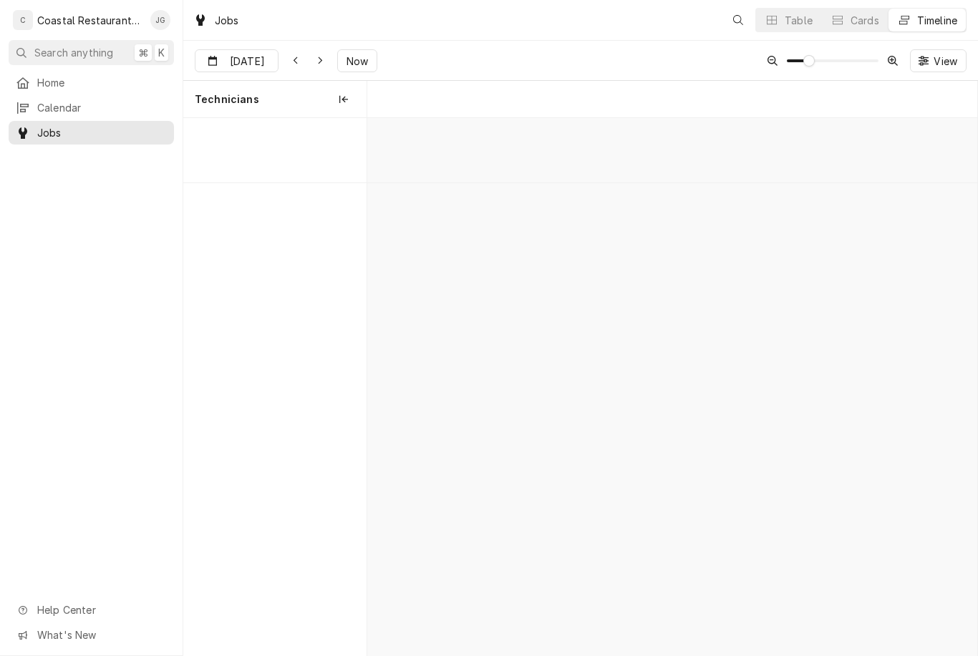
scroll to position [0, 12089]
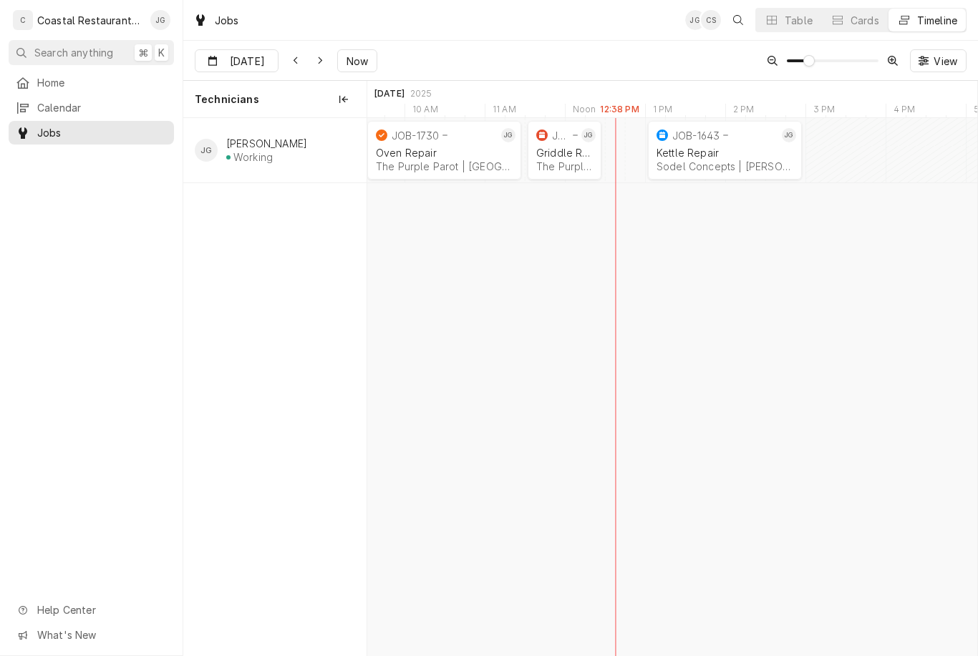
click at [561, 148] on div "Griddle Repair" at bounding box center [564, 153] width 57 height 12
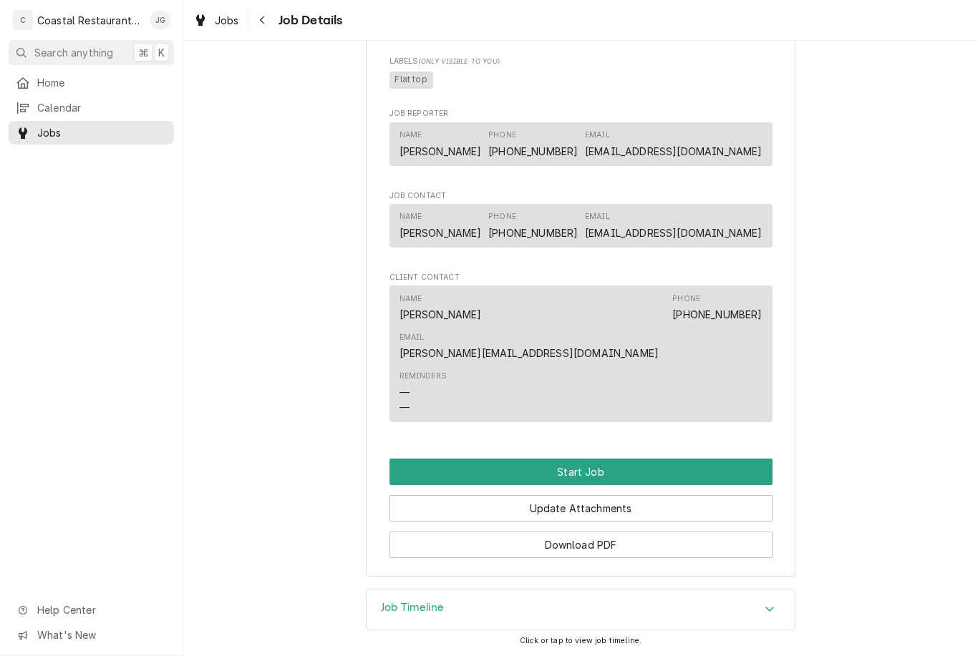
scroll to position [755, 0]
